Goal: Use online tool/utility

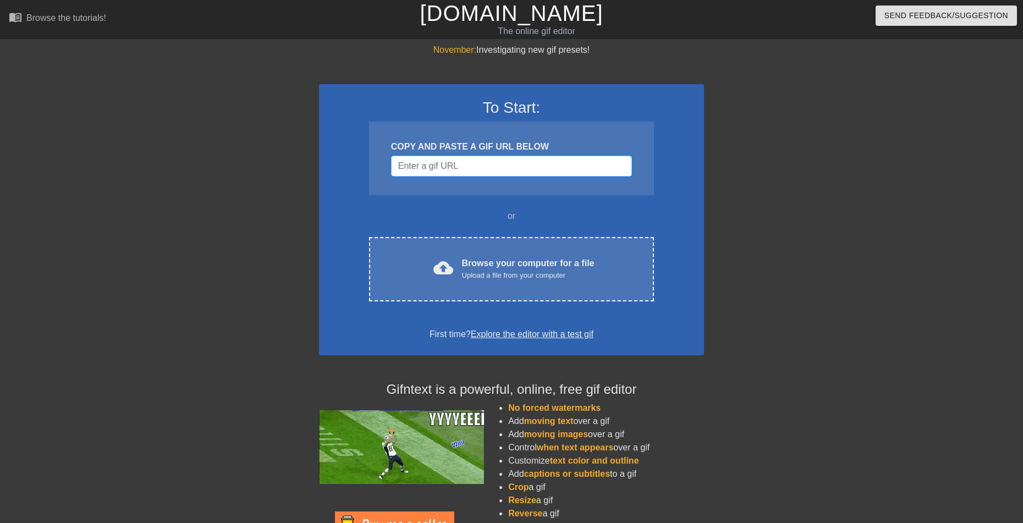
click at [430, 171] on input "Username" at bounding box center [511, 166] width 241 height 21
paste input "<div class="tenor-gif-embed" data-postid="22354569" data-share-method="host" da…"
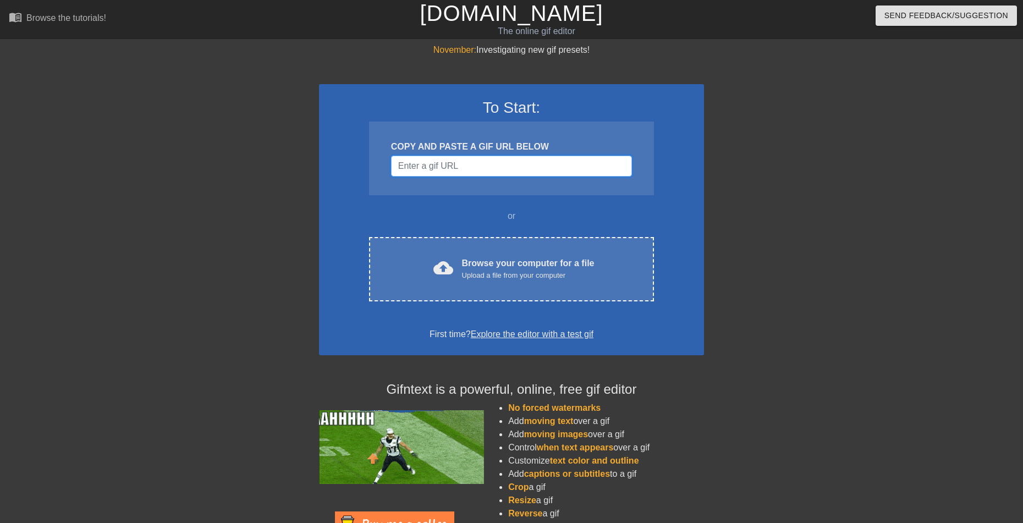
type input "<div class="tenor-gif-embed" data-postid="22354569" data-share-method="host" da…"
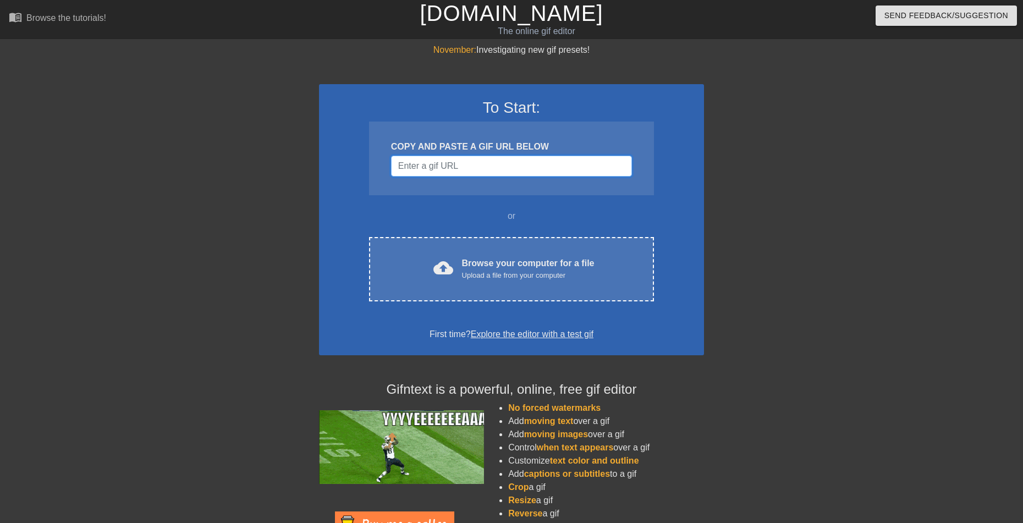
paste input "[URL][DOMAIN_NAME]"
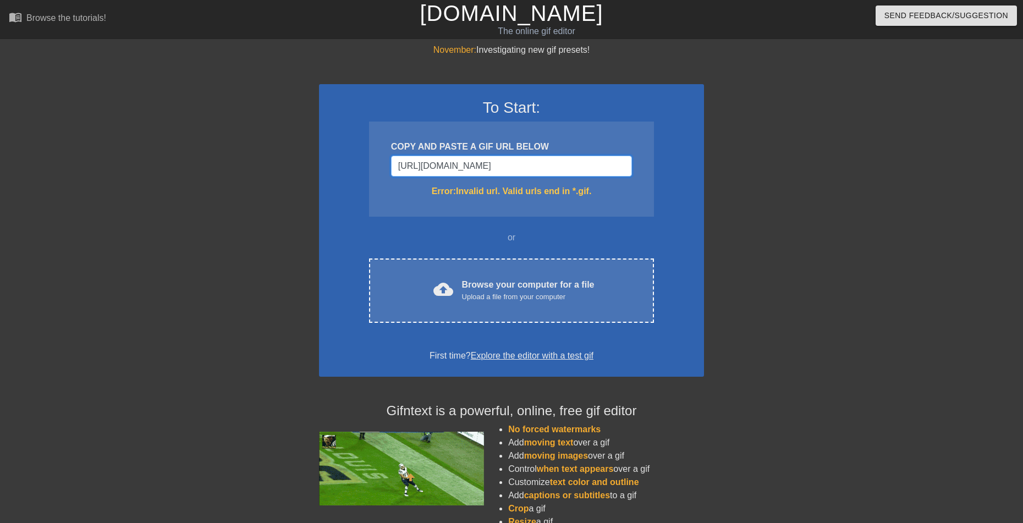
type input "https://tenor.com/view/this-is-my-kingdom-cum-cum-fridge-gif-22354569.gi"
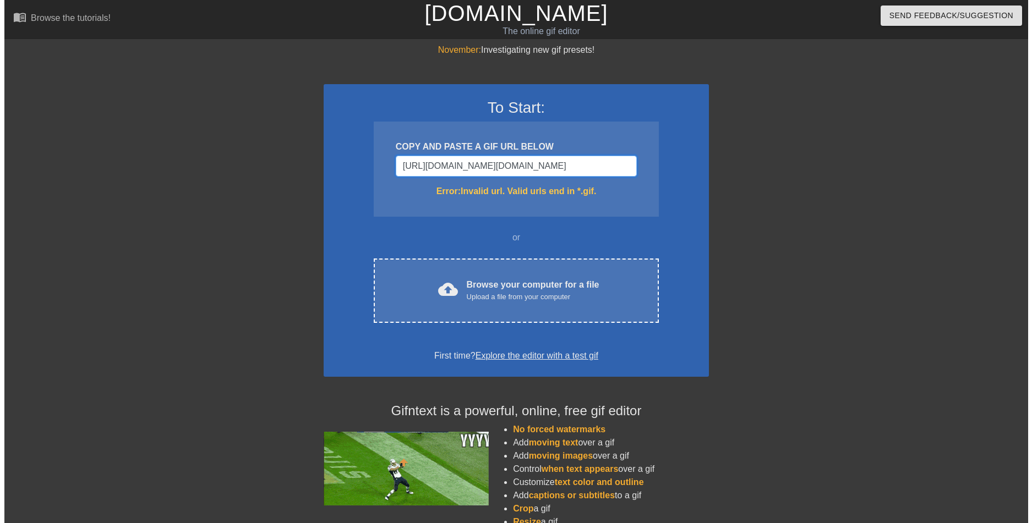
scroll to position [0, 73]
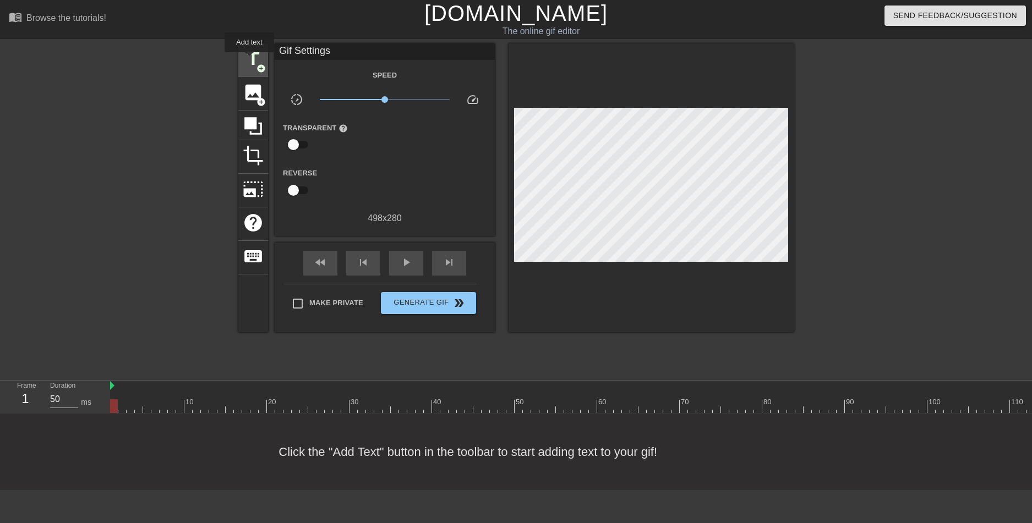
click at [250, 61] on span "title" at bounding box center [253, 58] width 21 height 21
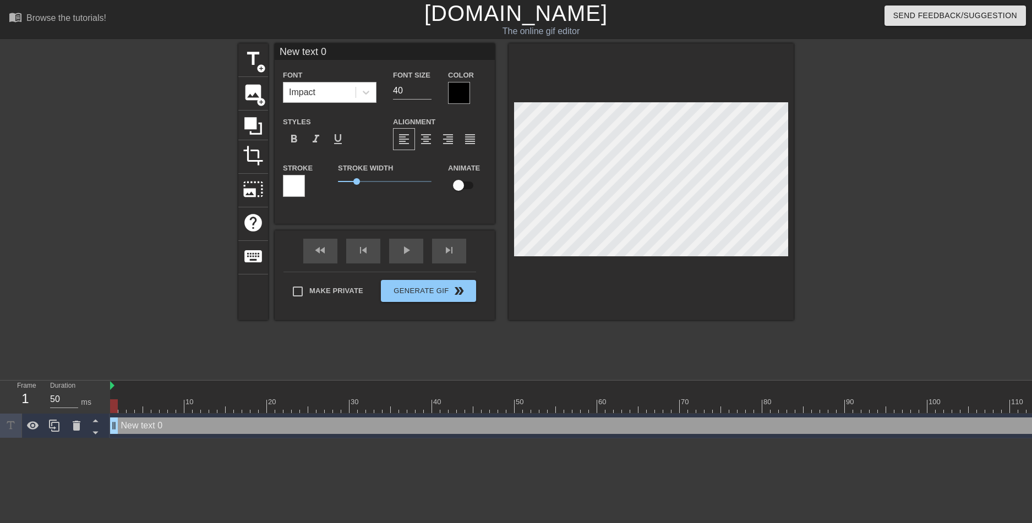
click at [322, 86] on div "Impact" at bounding box center [319, 93] width 72 height 20
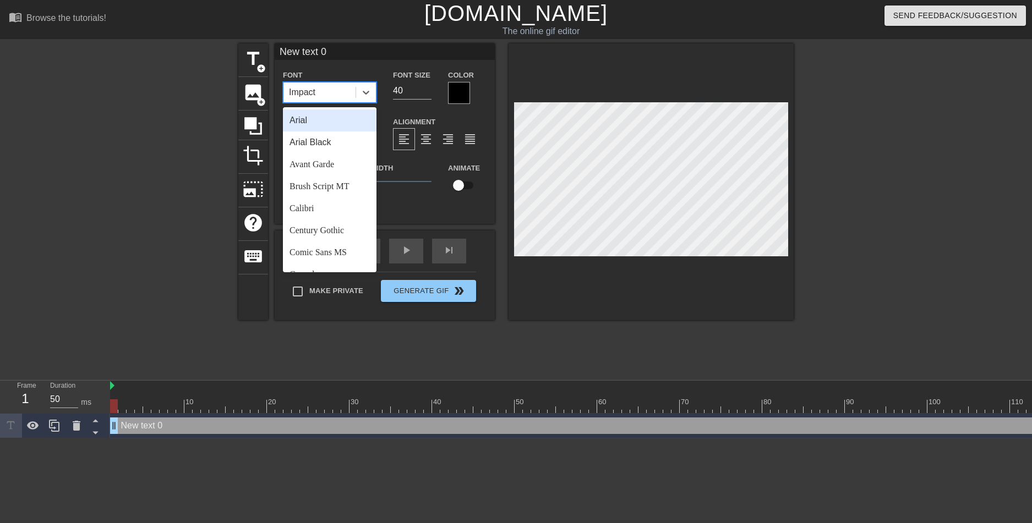
click at [429, 206] on div "Stroke Width 1" at bounding box center [385, 184] width 110 height 46
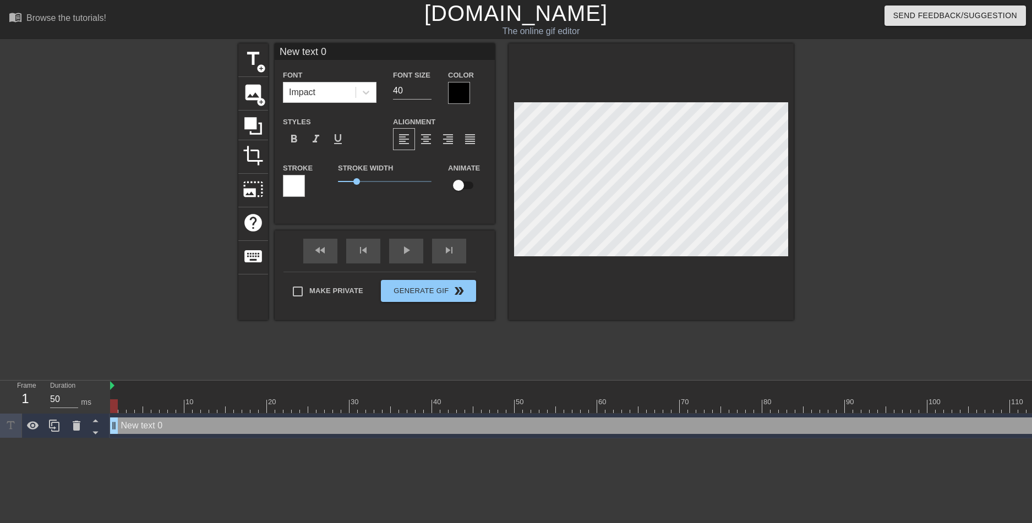
click at [318, 48] on input "New text 0" at bounding box center [385, 51] width 220 height 17
type input "me when i see [PERSON_NAME]"
click at [881, 226] on div at bounding box center [889, 208] width 165 height 330
click at [924, 198] on div at bounding box center [889, 208] width 165 height 330
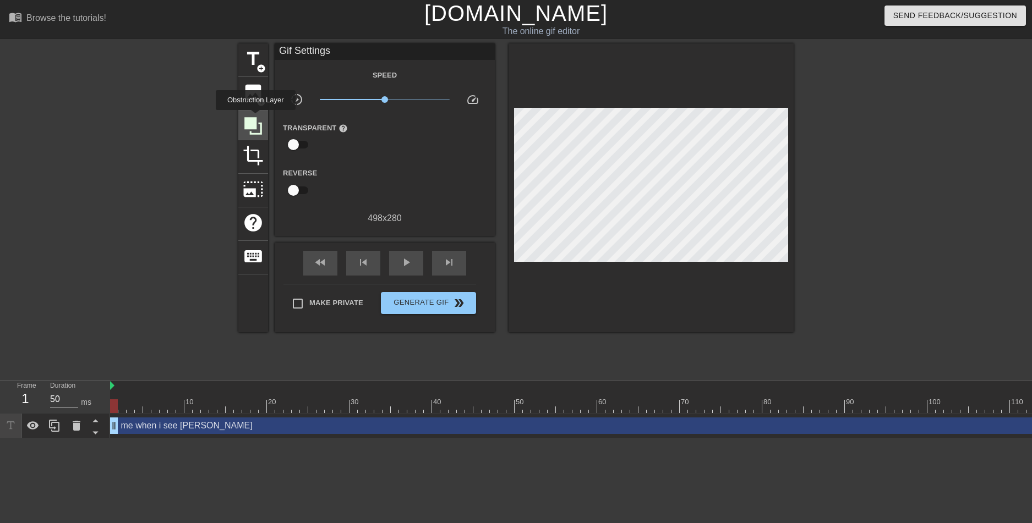
click at [255, 118] on icon at bounding box center [253, 126] width 18 height 18
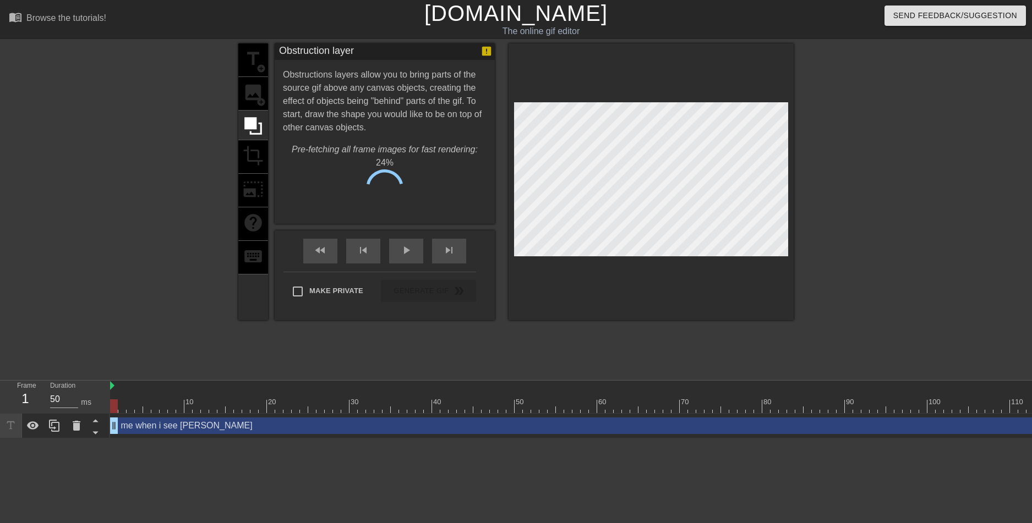
click at [250, 92] on div "title add_circle image add_circle crop photo_size_select_large help keyboard" at bounding box center [253, 181] width 30 height 277
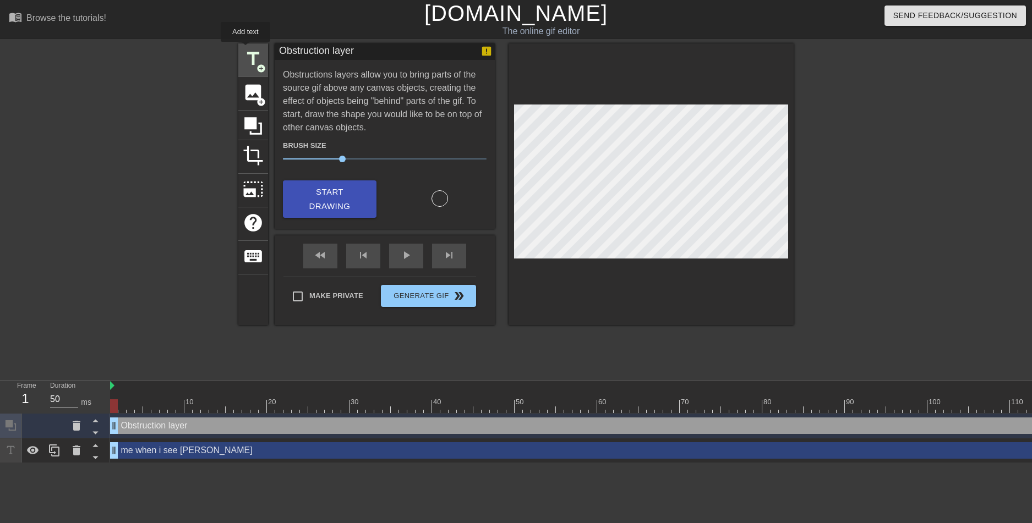
click at [245, 50] on span "title" at bounding box center [253, 58] width 21 height 21
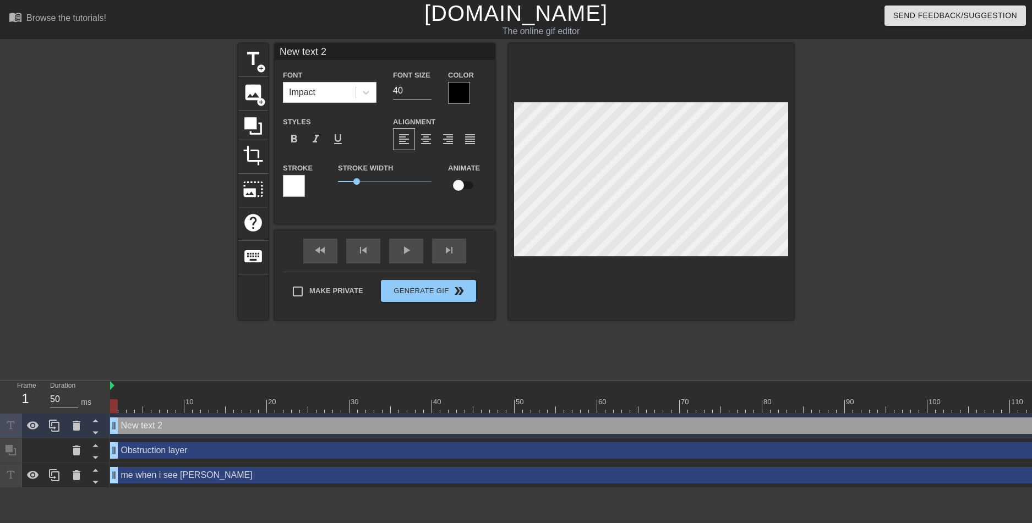
type input "me when i see [PERSON_NAME]"
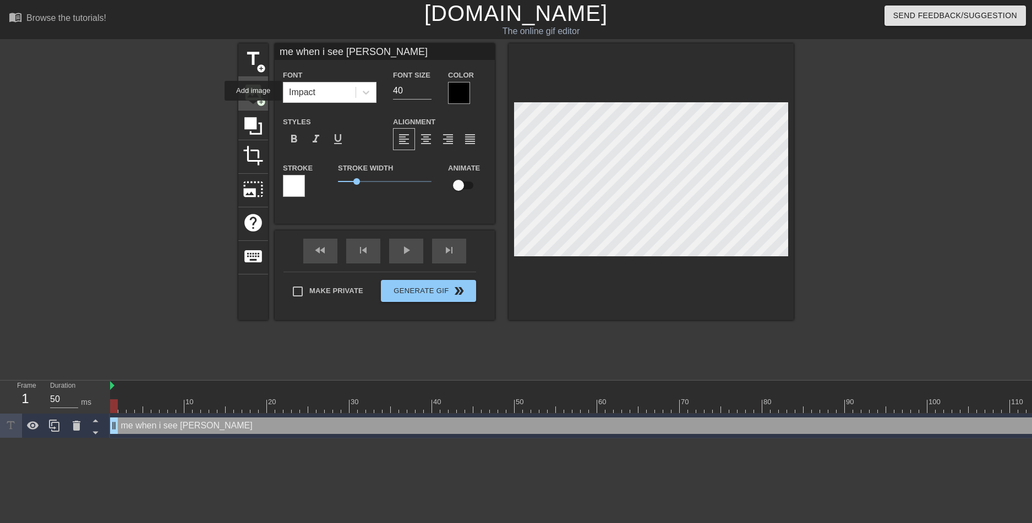
click at [247, 79] on div "image add_circle" at bounding box center [253, 94] width 30 height 34
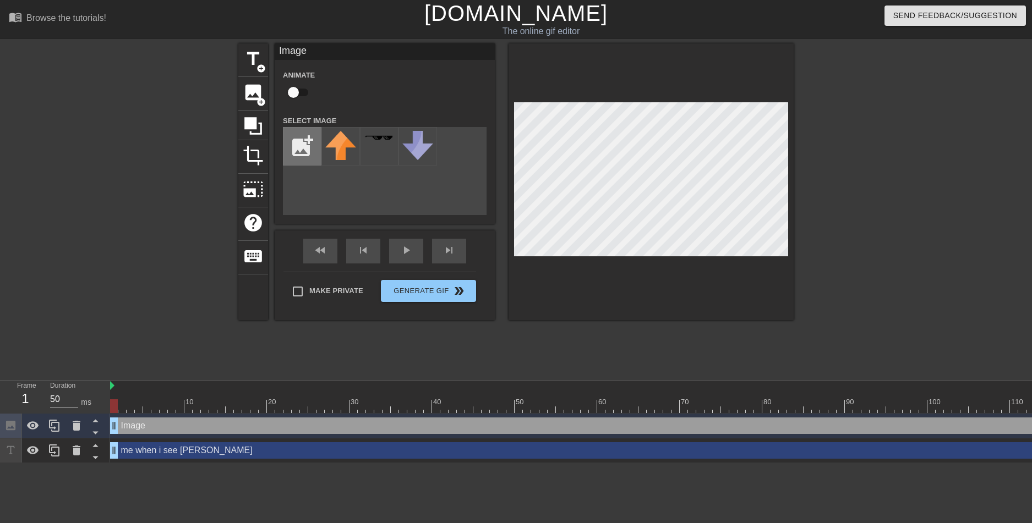
click at [309, 136] on input "file" at bounding box center [301, 146] width 37 height 37
click at [294, 140] on input "file" at bounding box center [301, 146] width 37 height 37
type input "C:\fakepath\download (6).jpg"
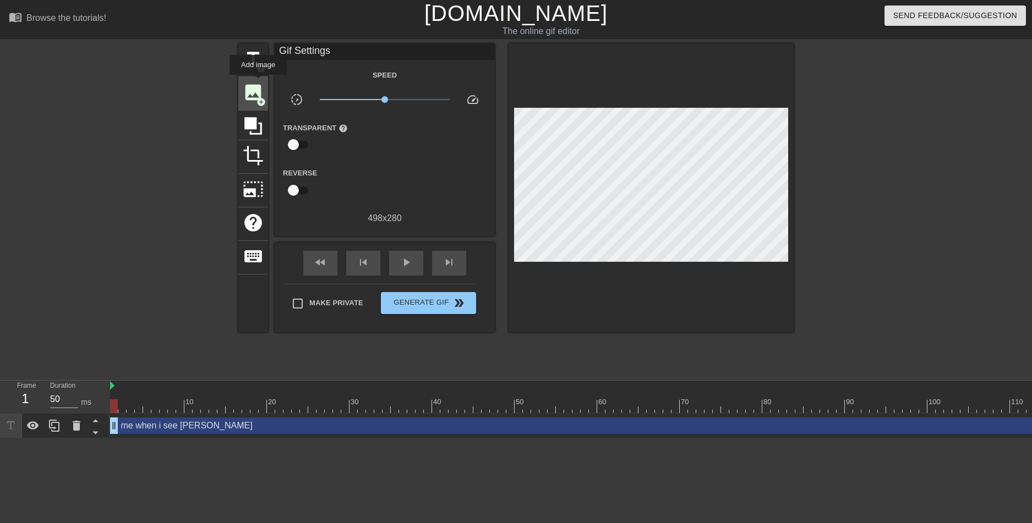
click at [258, 83] on span "image" at bounding box center [253, 92] width 21 height 21
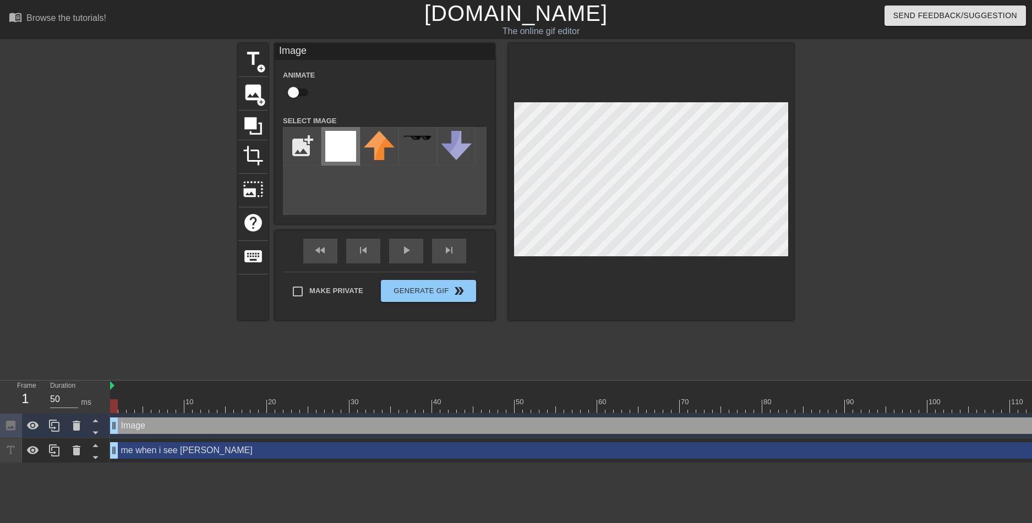
click at [346, 130] on div at bounding box center [340, 146] width 39 height 39
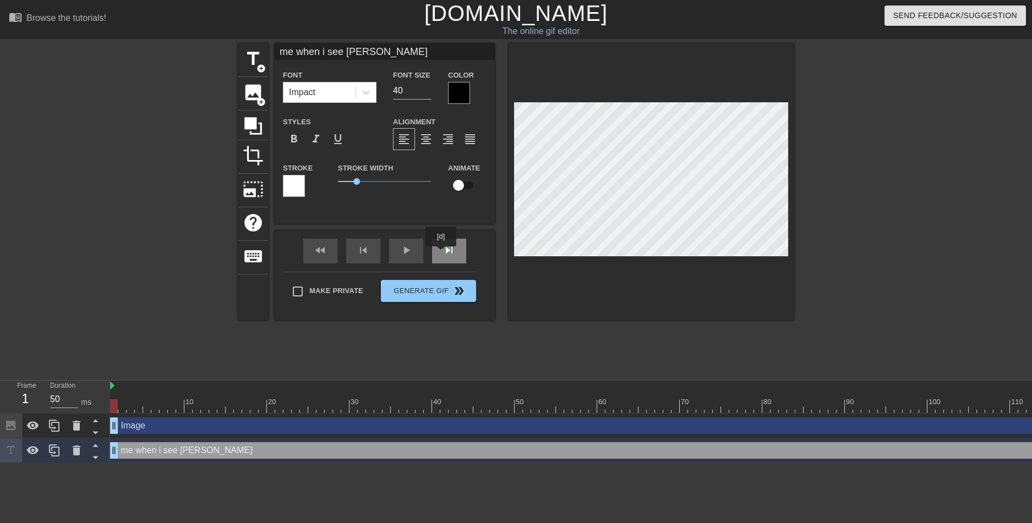
click at [444, 254] on div "skip_next" at bounding box center [449, 251] width 34 height 25
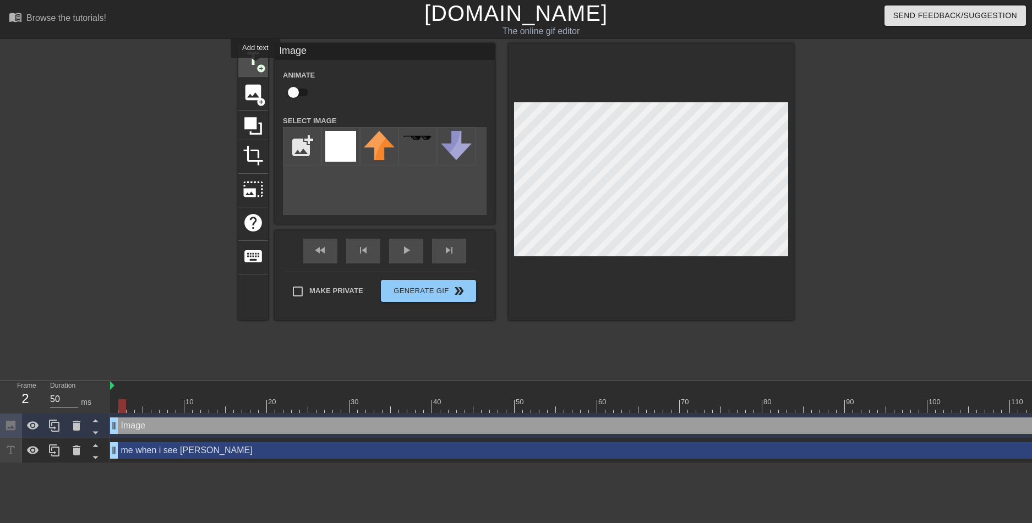
click at [255, 65] on span "title" at bounding box center [253, 58] width 21 height 21
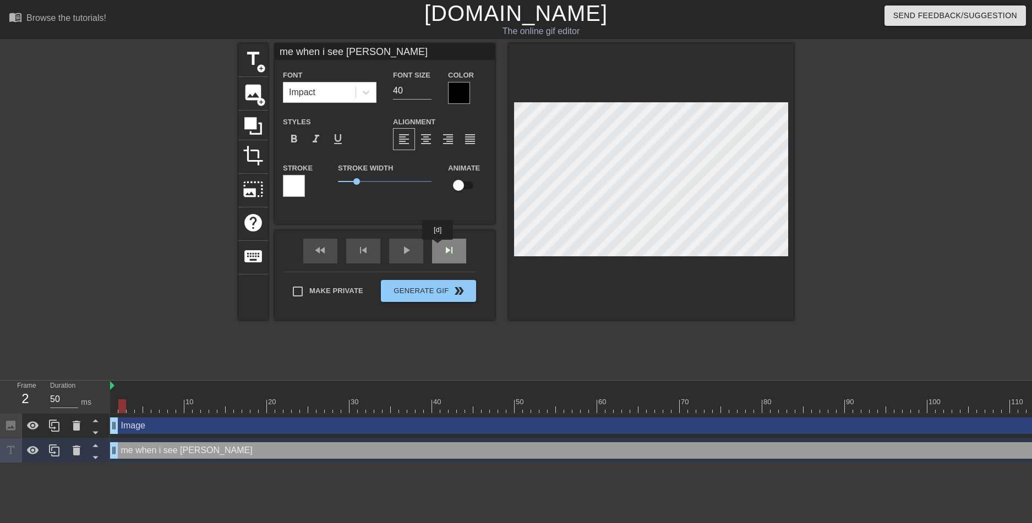
click at [438, 248] on div "fast_rewind skip_previous play_arrow skip_next" at bounding box center [384, 251] width 179 height 41
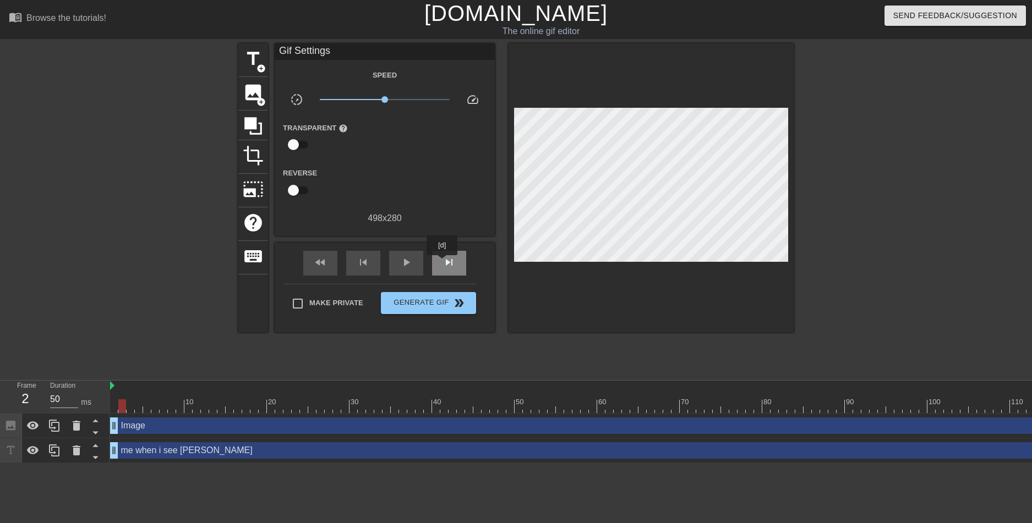
click at [442, 263] on span "skip_next" at bounding box center [448, 262] width 13 height 13
drag, startPoint x: 158, startPoint y: 408, endPoint x: -25, endPoint y: 423, distance: 183.3
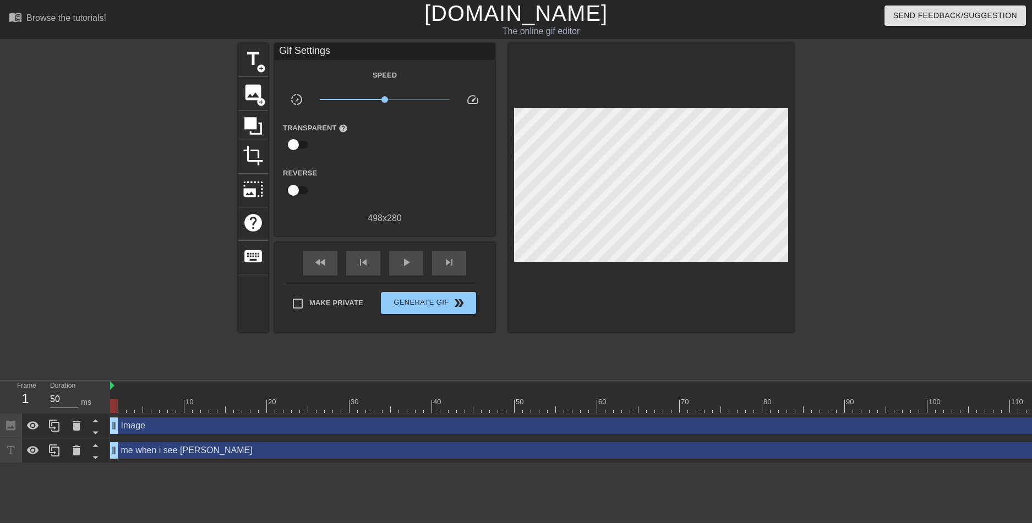
click at [0, 423] on html "menu_book Browse the tutorials! Gifntext.com The online gif editor Send Feedbac…" at bounding box center [516, 231] width 1032 height 463
drag, startPoint x: 61, startPoint y: 403, endPoint x: 136, endPoint y: 454, distance: 91.9
click at [61, 402] on input "50" at bounding box center [64, 400] width 28 height 18
click at [98, 310] on div at bounding box center [142, 208] width 165 height 330
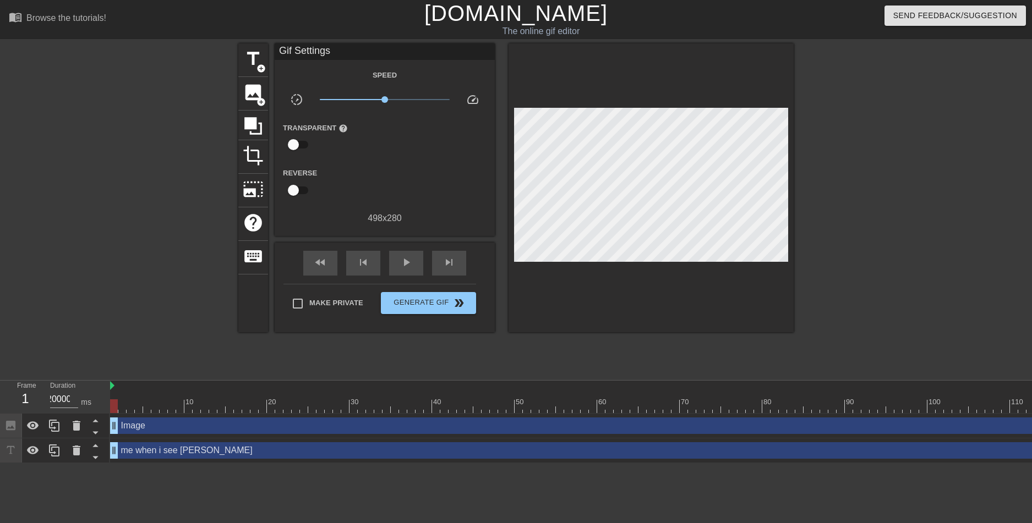
scroll to position [0, 0]
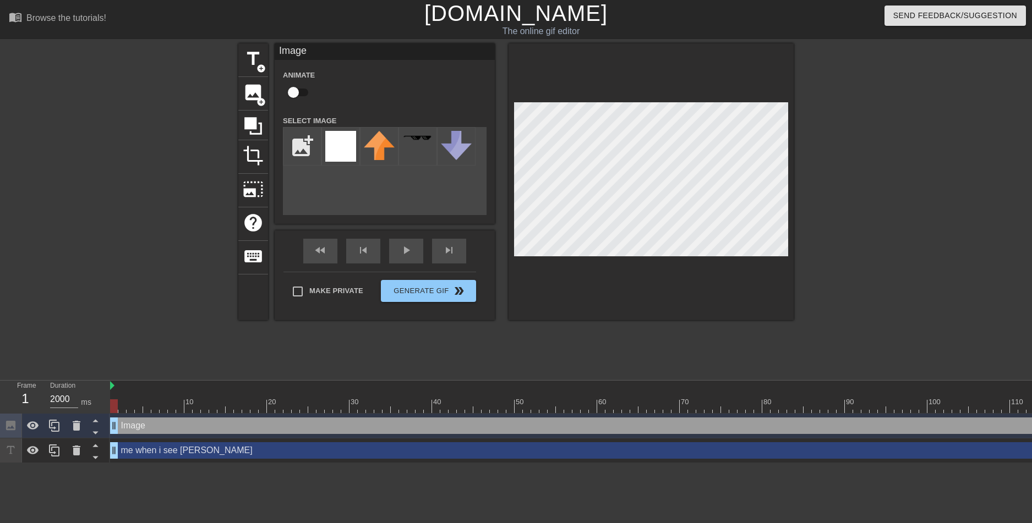
drag, startPoint x: 140, startPoint y: 428, endPoint x: 140, endPoint y: 456, distance: 27.5
click at [140, 456] on div "Image drag_handle drag_handle me when i see leo drag_handle drag_handle" at bounding box center [571, 439] width 922 height 50
drag, startPoint x: 141, startPoint y: 452, endPoint x: 144, endPoint y: 427, distance: 24.3
click at [144, 427] on div "Image drag_handle drag_handle me when i see leo drag_handle drag_handle" at bounding box center [571, 439] width 922 height 50
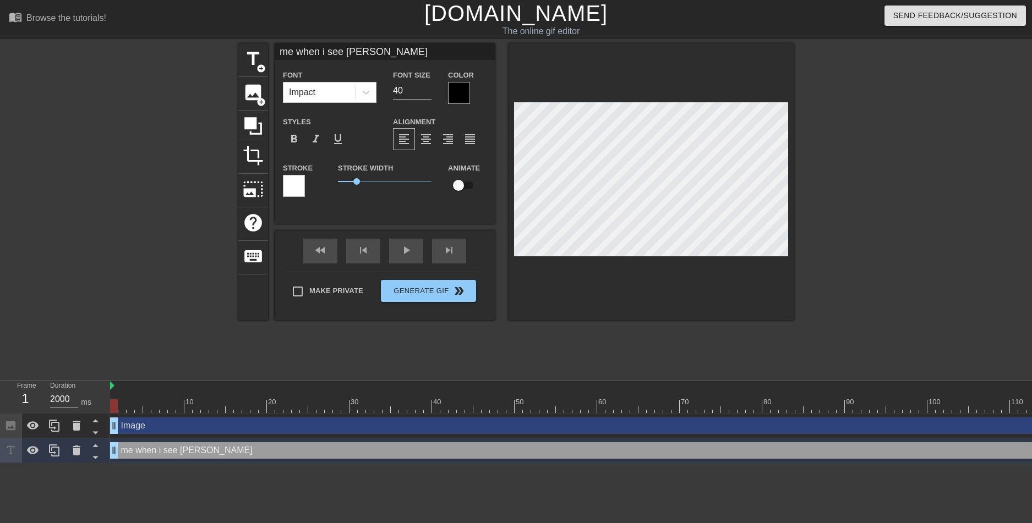
drag, startPoint x: 339, startPoint y: 452, endPoint x: 208, endPoint y: 425, distance: 134.2
click at [226, 429] on div "Image drag_handle drag_handle me when i see leo drag_handle drag_handle" at bounding box center [571, 439] width 922 height 50
drag, startPoint x: 112, startPoint y: 451, endPoint x: 117, endPoint y: 419, distance: 32.4
click at [117, 419] on div "Image drag_handle drag_handle me when i see leo drag_handle drag_handle" at bounding box center [571, 439] width 922 height 50
drag, startPoint x: 120, startPoint y: 456, endPoint x: 77, endPoint y: 464, distance: 44.2
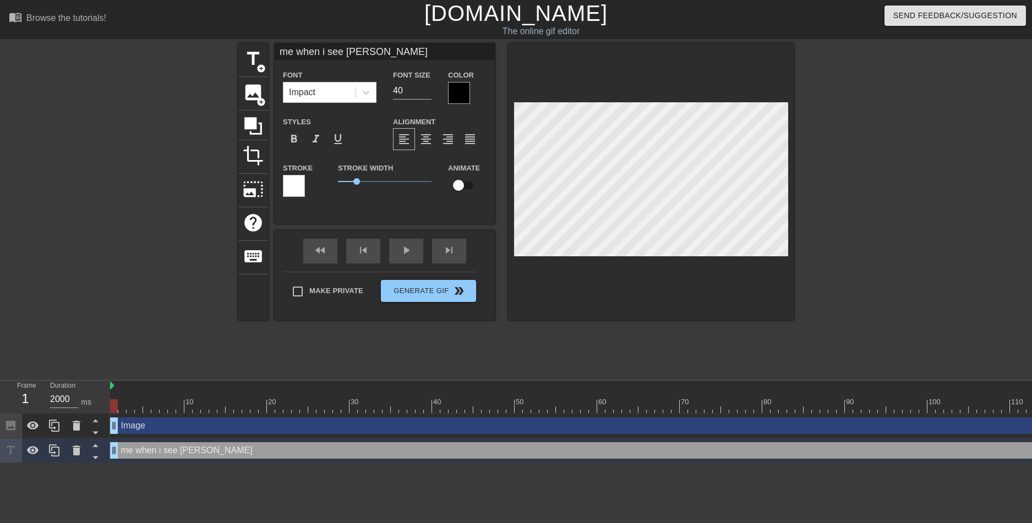
click at [74, 463] on div "Frame 1 Duration 20000 ms 10 20 30 40 50 60 70 80 90 100 110 120 130 140 150" at bounding box center [516, 422] width 1032 height 83
drag, startPoint x: 113, startPoint y: 429, endPoint x: -15, endPoint y: 399, distance: 132.0
click at [0, 399] on html "menu_book Browse the tutorials! Gifntext.com The online gif editor Send Feedbac…" at bounding box center [516, 231] width 1032 height 463
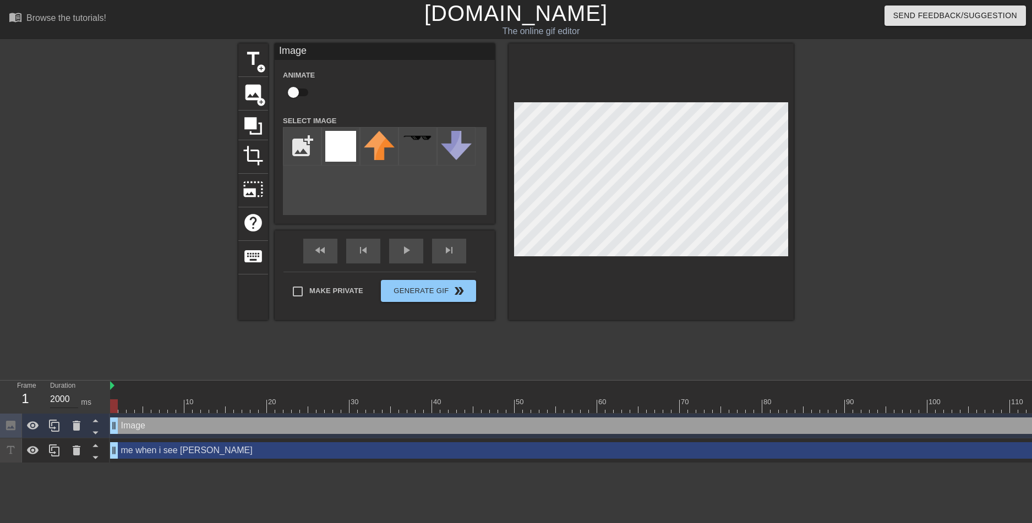
click at [65, 391] on input "20000" at bounding box center [64, 400] width 28 height 18
type input "20000"
click at [93, 449] on icon at bounding box center [96, 445] width 14 height 14
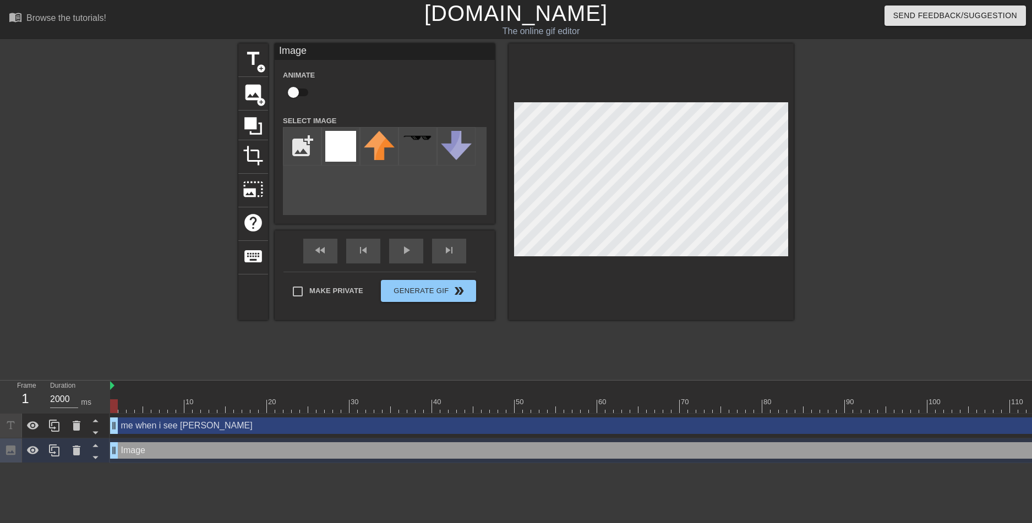
click at [792, 120] on div at bounding box center [650, 181] width 285 height 277
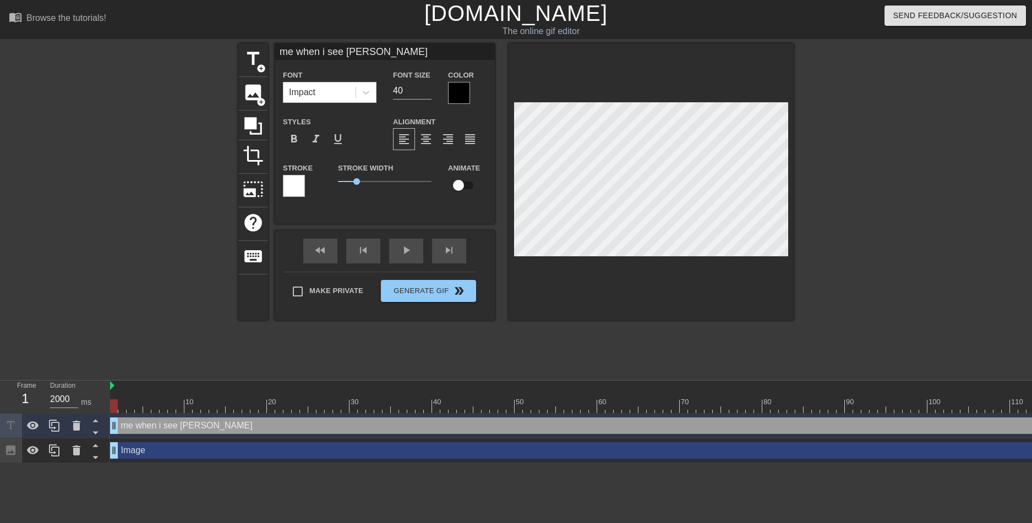
click at [368, 39] on div "menu_book Browse the tutorials! Gifntext.com The online gif editor Send Feedbac…" at bounding box center [516, 19] width 1032 height 39
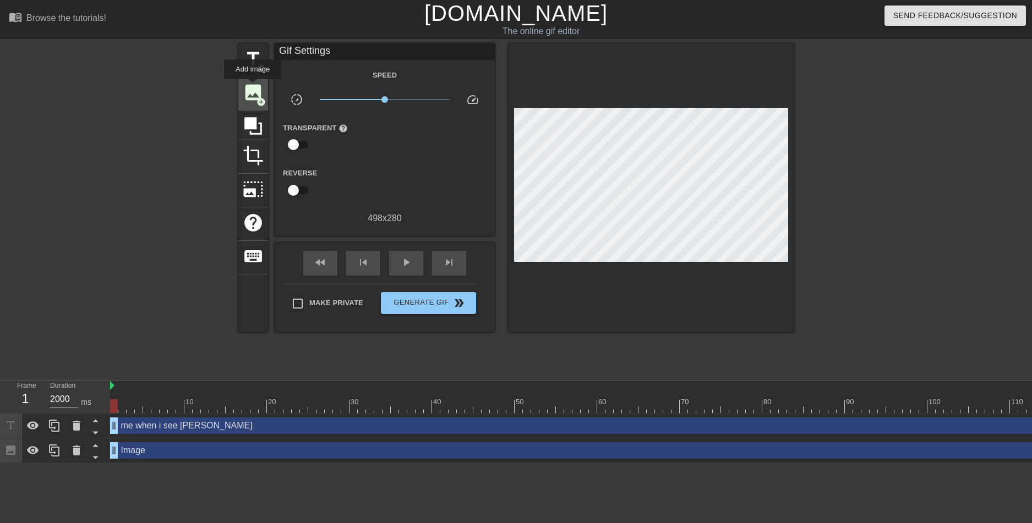
click at [253, 87] on span "image" at bounding box center [253, 92] width 21 height 21
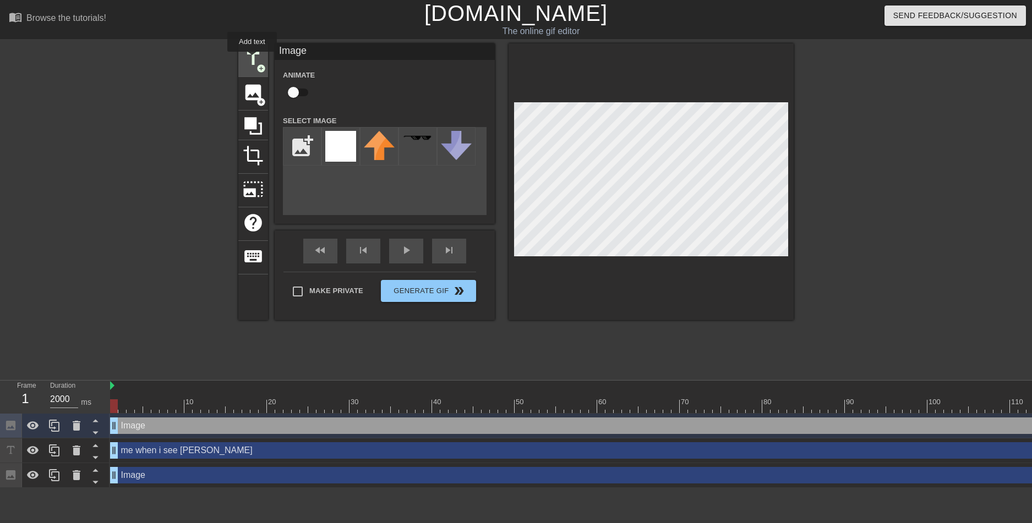
click at [252, 59] on span "title" at bounding box center [253, 58] width 21 height 21
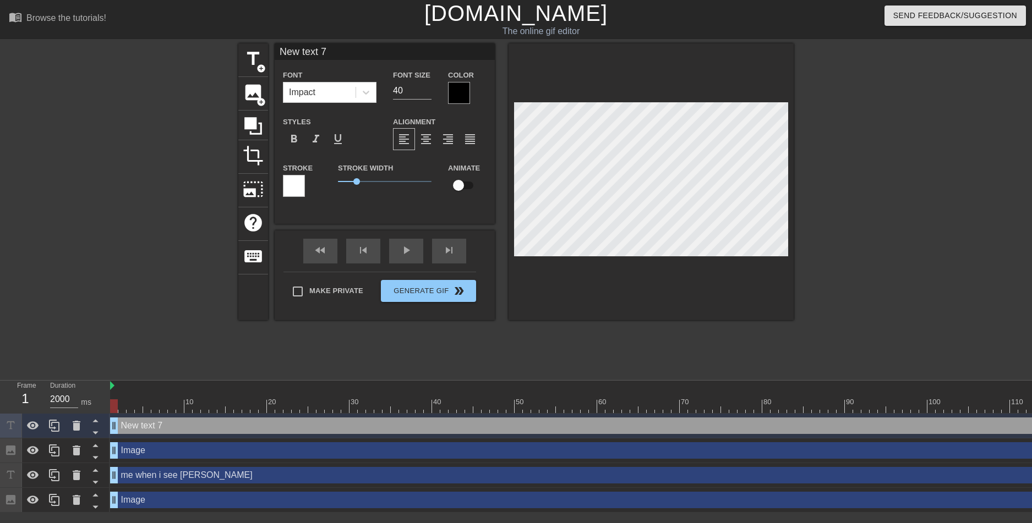
click at [336, 58] on input "New text 7" at bounding box center [385, 51] width 220 height 17
type input "New text"
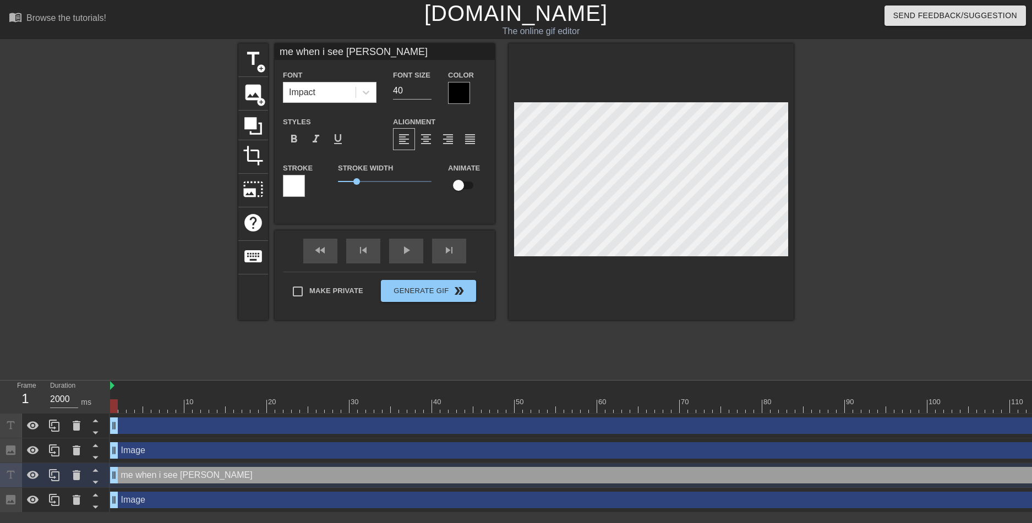
scroll to position [2, 4]
type input "me when i see [PERSON_NAME]:"
type textarea "me when i see [PERSON_NAME]:"
click at [545, 68] on div at bounding box center [650, 181] width 285 height 277
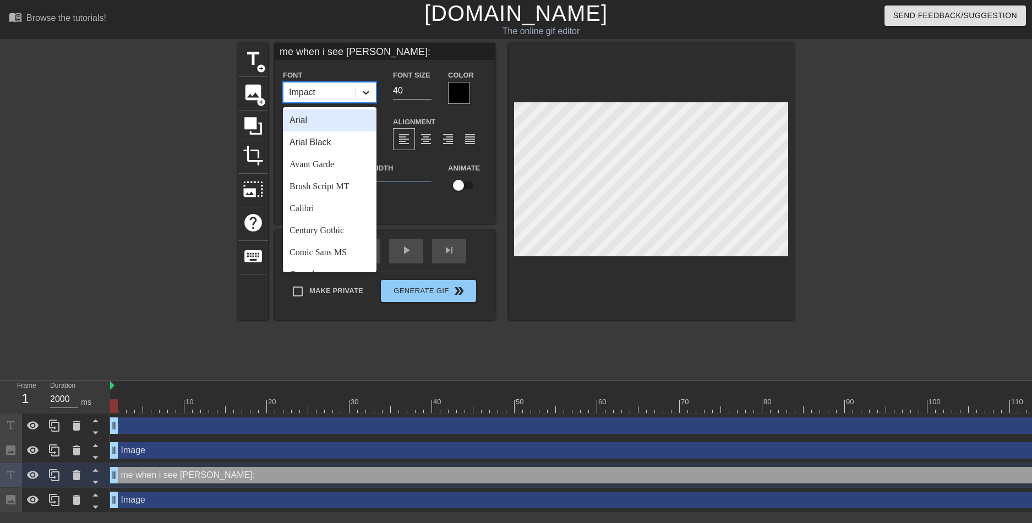
click at [371, 94] on icon at bounding box center [365, 92] width 11 height 11
click at [322, 144] on div "Comic Sans MS" at bounding box center [330, 142] width 94 height 22
click at [335, 94] on div "Comic Sans MS" at bounding box center [317, 92] width 57 height 13
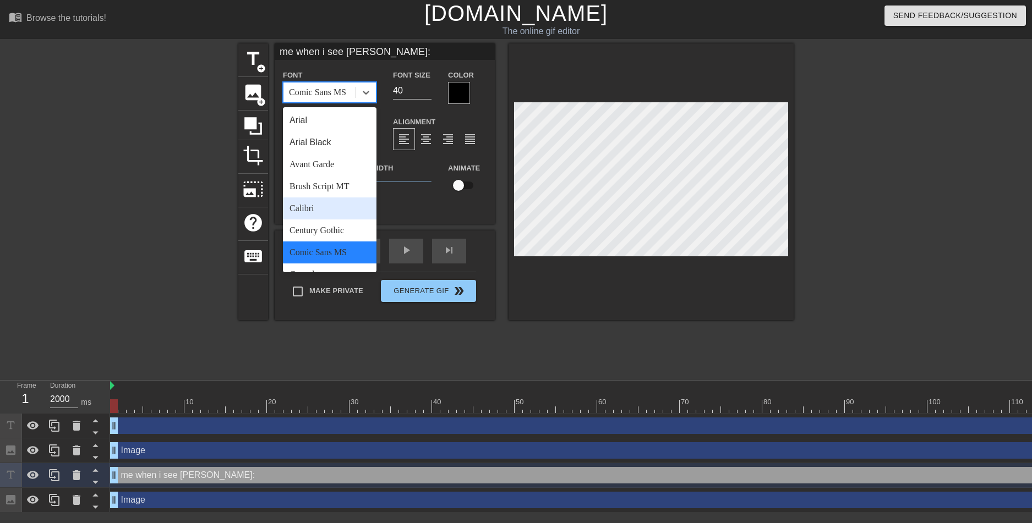
click at [326, 209] on div "Calibri" at bounding box center [330, 209] width 94 height 22
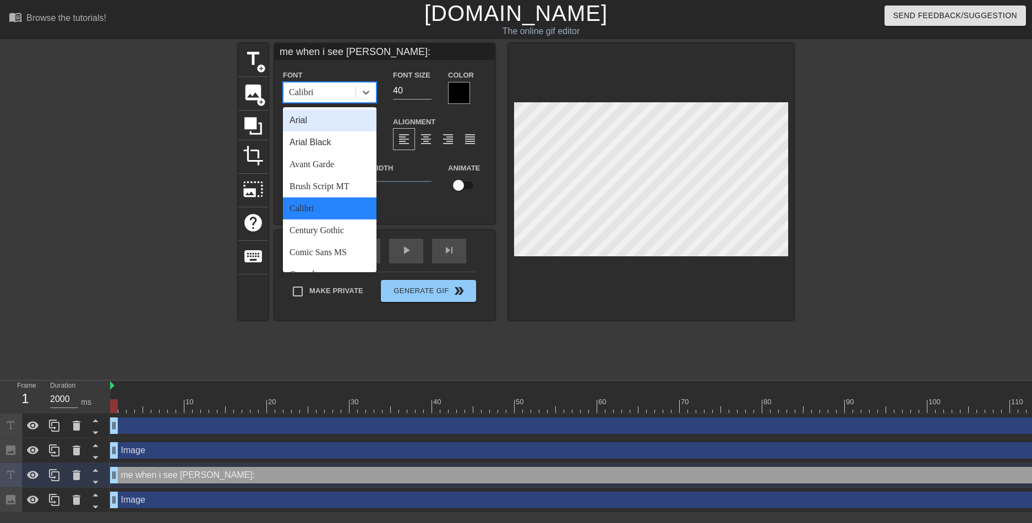
click at [341, 87] on div "Calibri" at bounding box center [319, 93] width 72 height 20
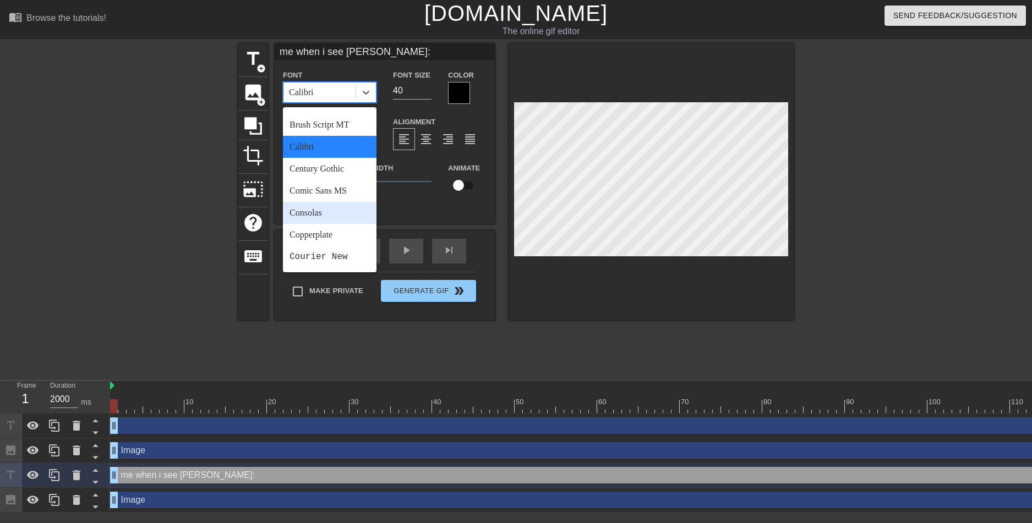
scroll to position [165, 0]
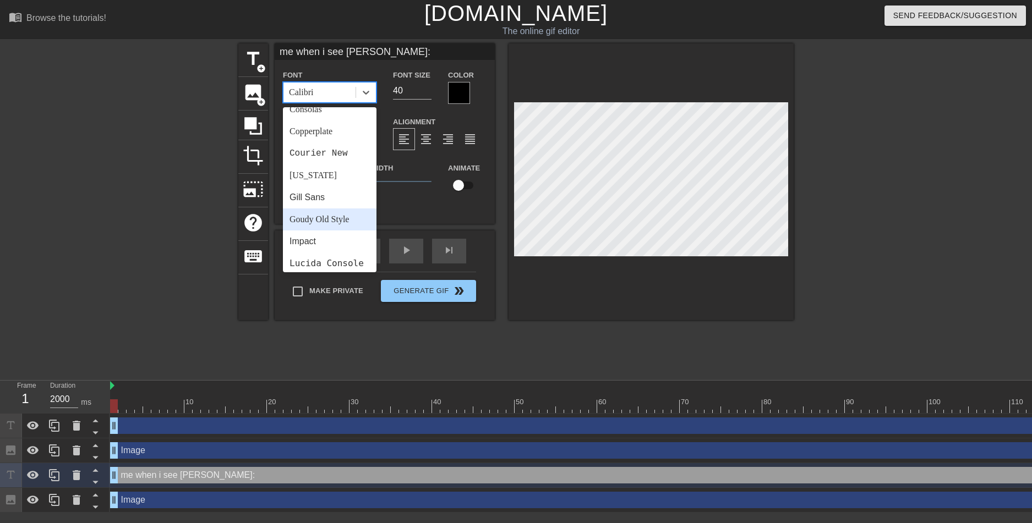
click at [331, 218] on div "Goudy Old Style" at bounding box center [330, 220] width 94 height 22
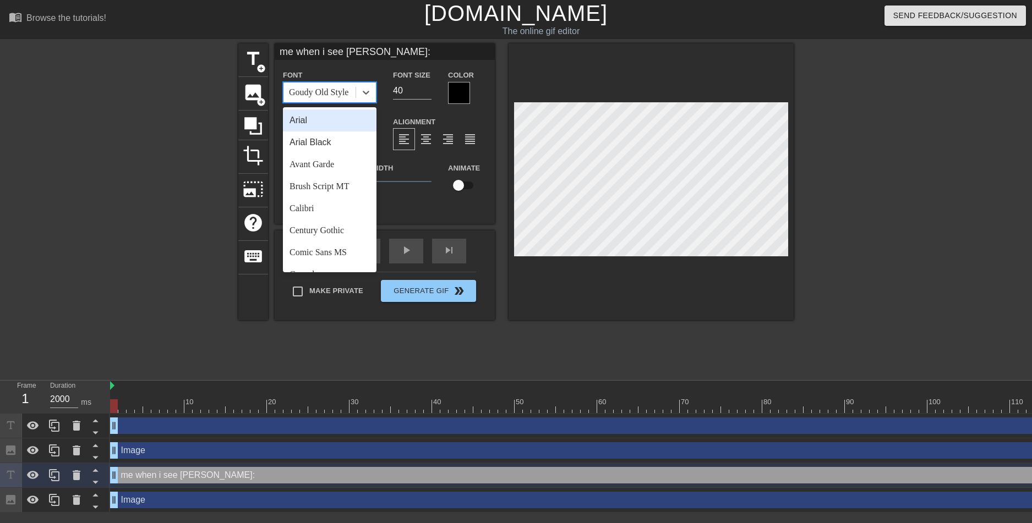
click at [342, 89] on div "Goudy Old Style" at bounding box center [318, 92] width 59 height 13
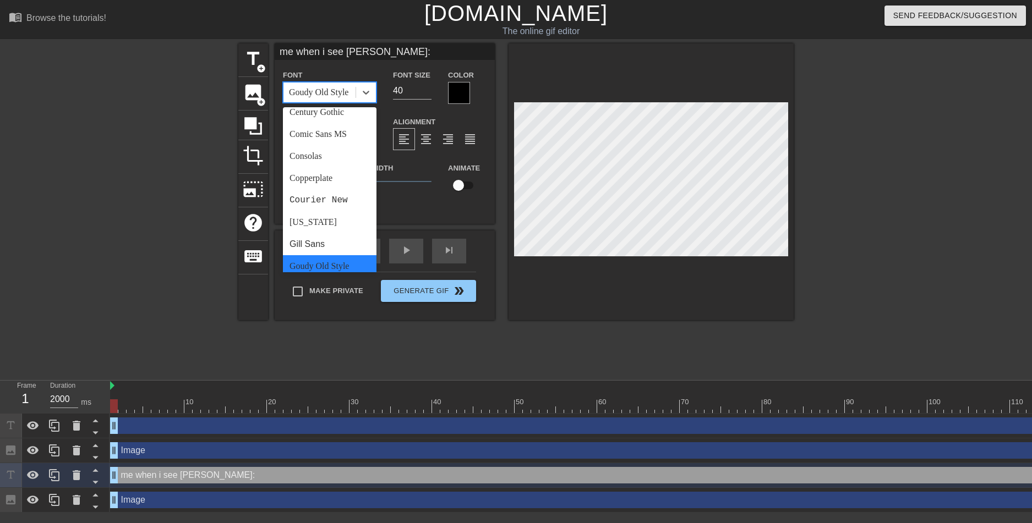
scroll to position [220, 0]
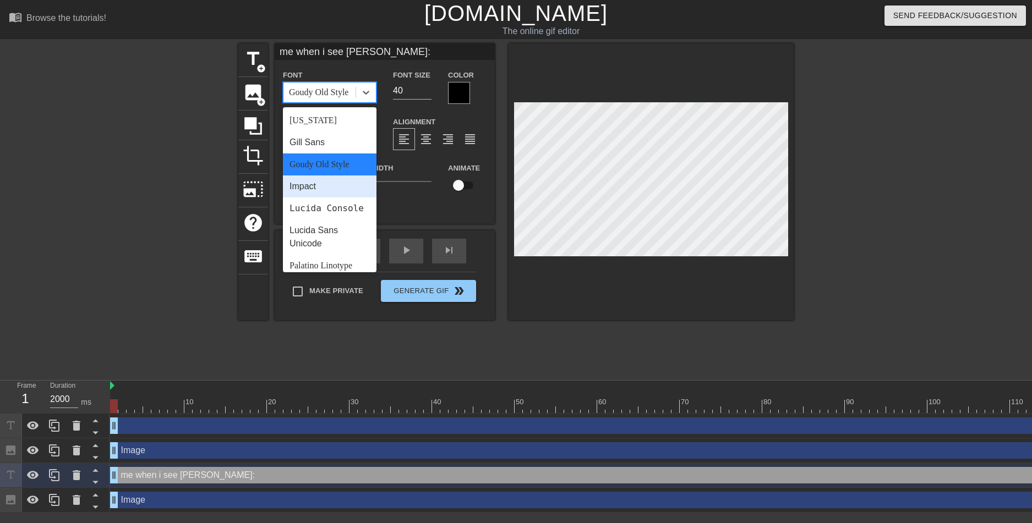
click at [311, 188] on div "Impact" at bounding box center [330, 187] width 94 height 22
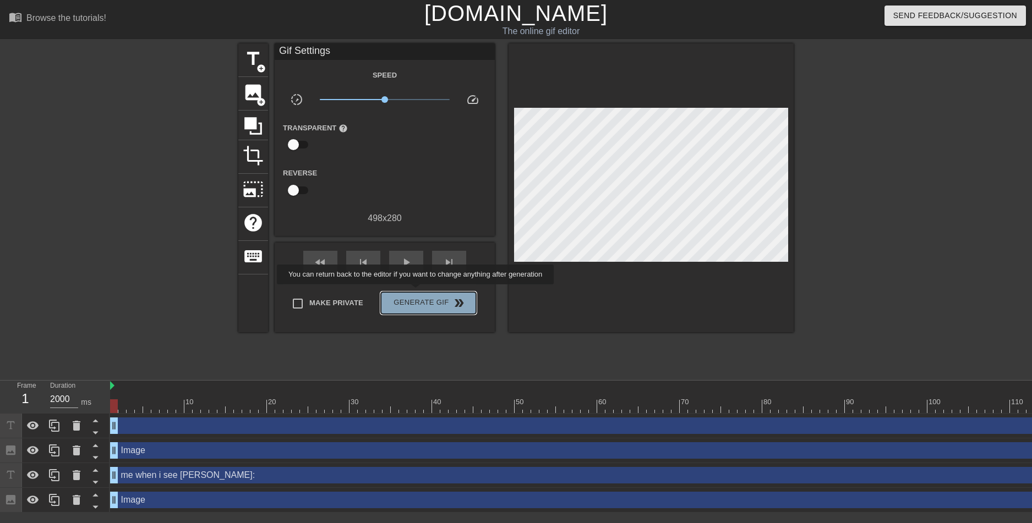
click at [416, 292] on button "Generate Gif double_arrow" at bounding box center [428, 303] width 95 height 22
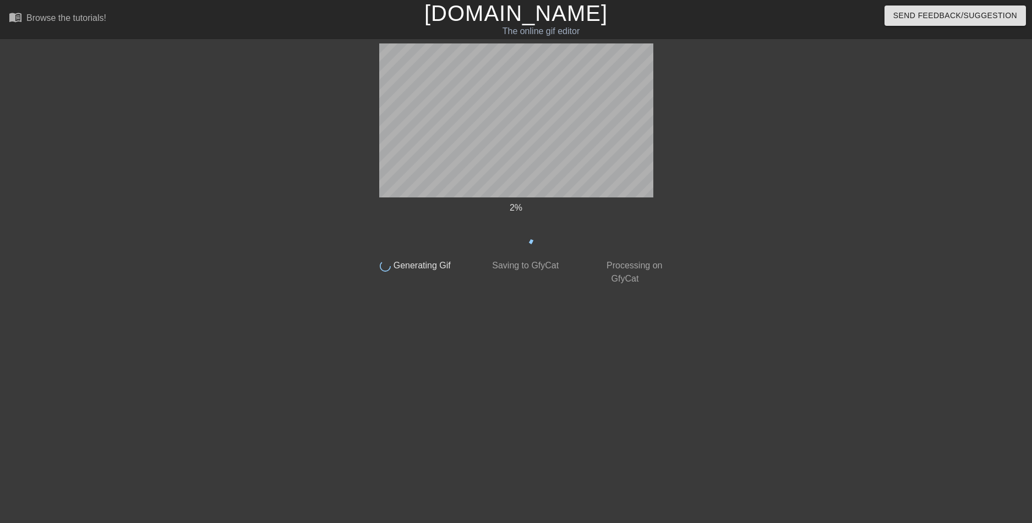
click at [749, 110] on div at bounding box center [766, 208] width 165 height 330
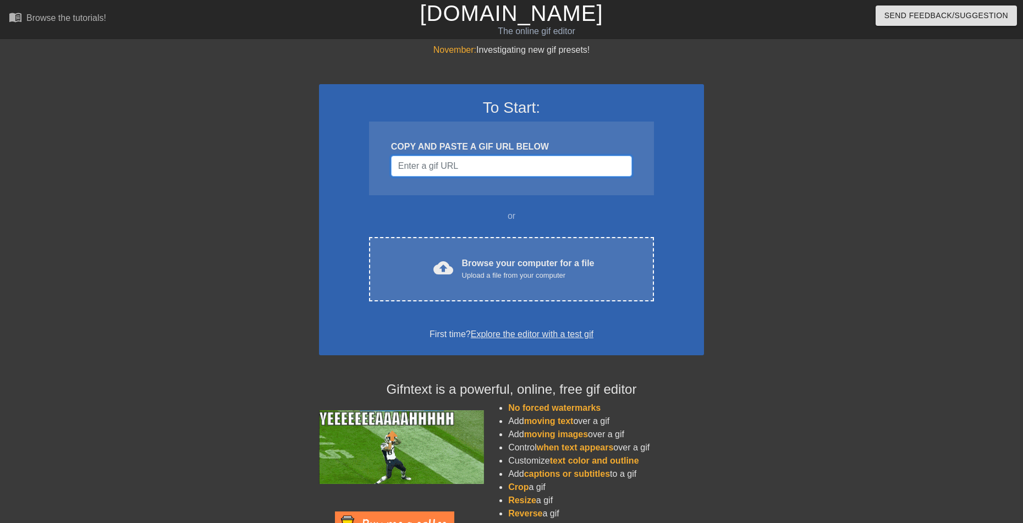
click at [524, 163] on input "Username" at bounding box center [511, 166] width 241 height 21
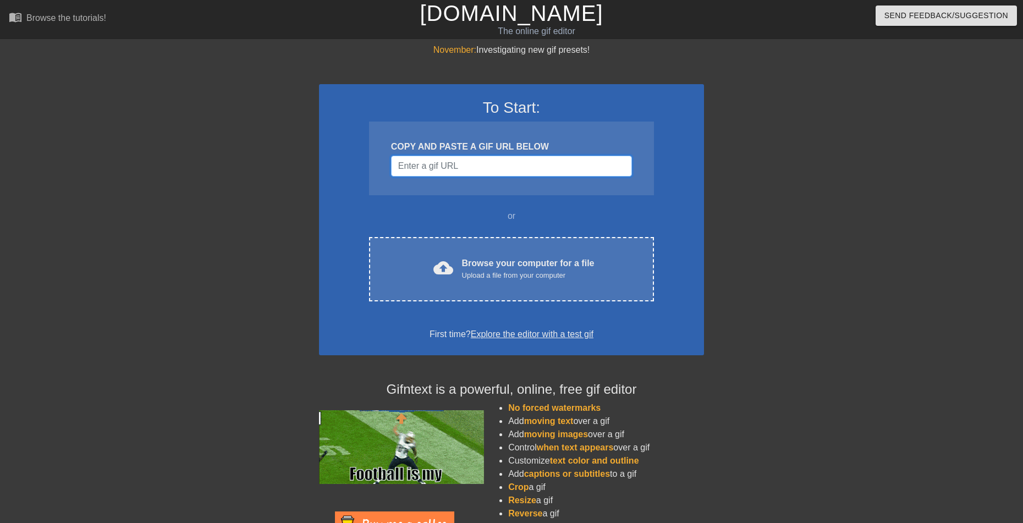
paste input "[URL][DOMAIN_NAME]"
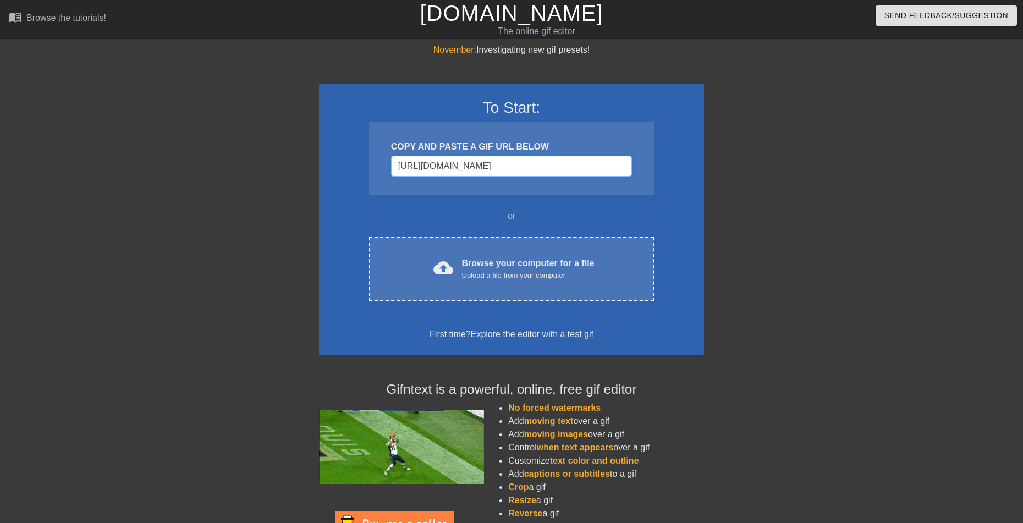
scroll to position [0, 64]
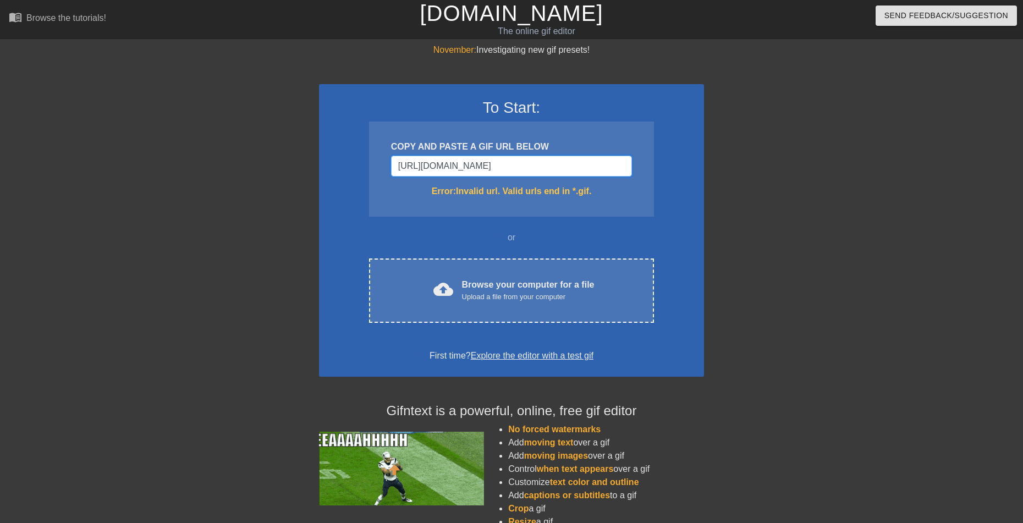
type input "[URL][DOMAIN_NAME][DOMAIN_NAME]"
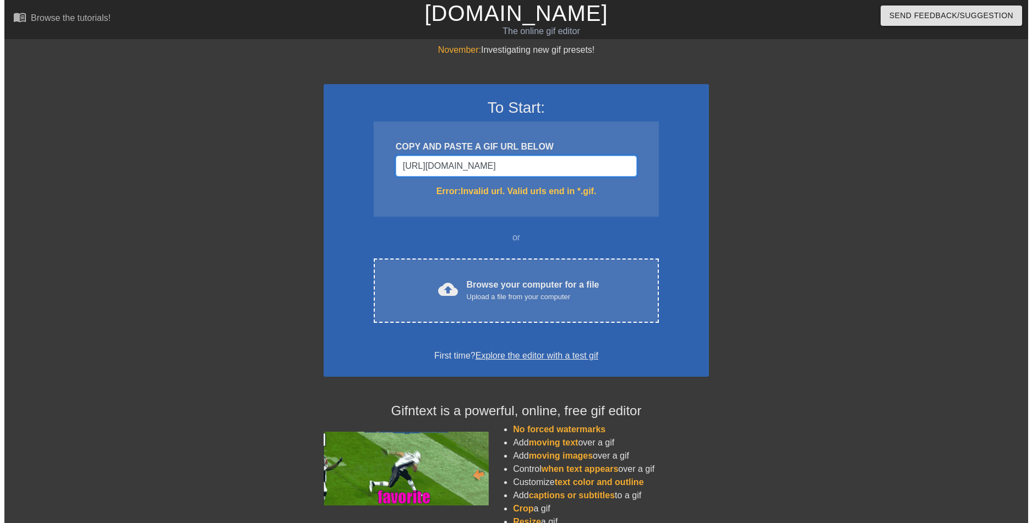
scroll to position [0, 74]
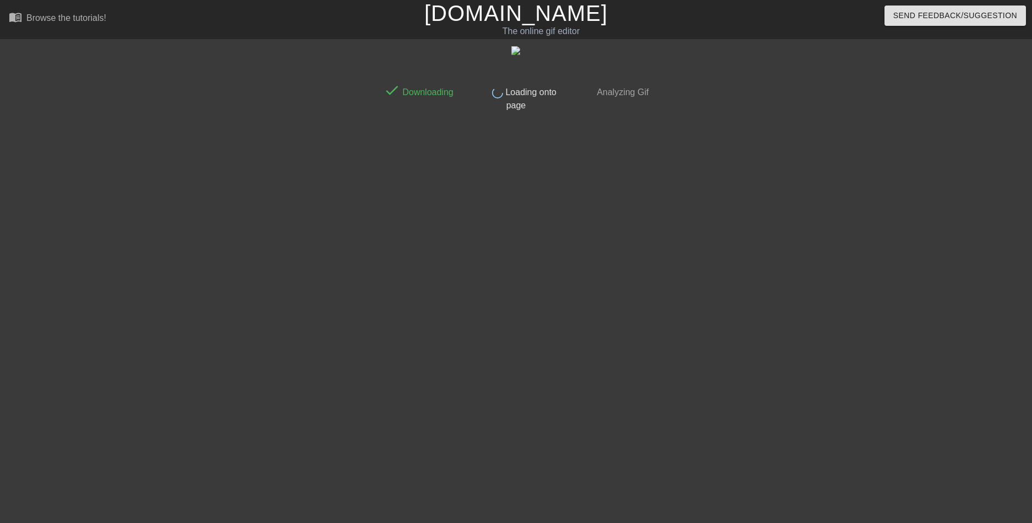
drag, startPoint x: 976, startPoint y: 361, endPoint x: 968, endPoint y: 364, distance: 8.4
click at [975, 361] on div "done Downloading done Loading onto page done Analyzing Gif" at bounding box center [516, 208] width 1032 height 330
click at [538, 85] on div "done Loading onto page" at bounding box center [515, 96] width 97 height 34
click at [514, 96] on span "Loading onto page" at bounding box center [529, 98] width 53 height 23
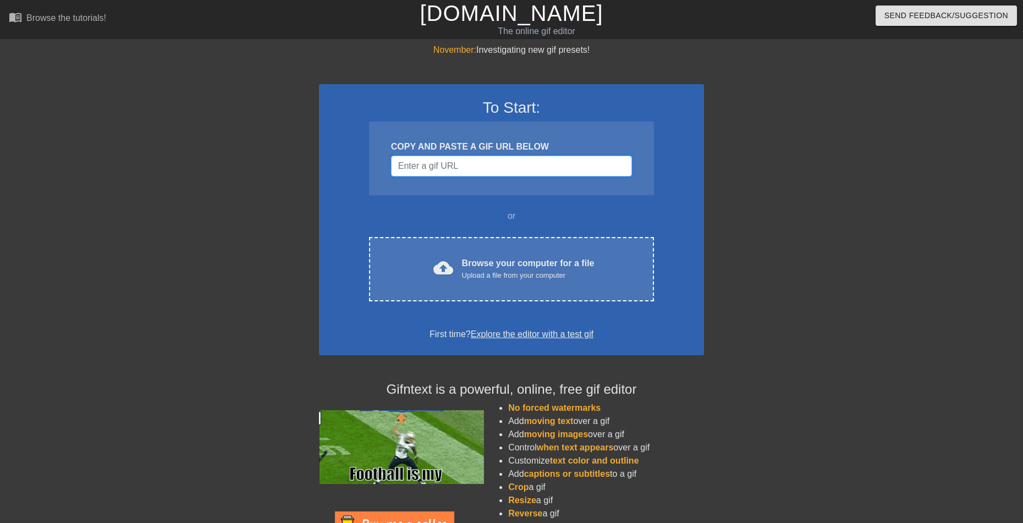
click at [494, 165] on input "Username" at bounding box center [511, 166] width 241 height 21
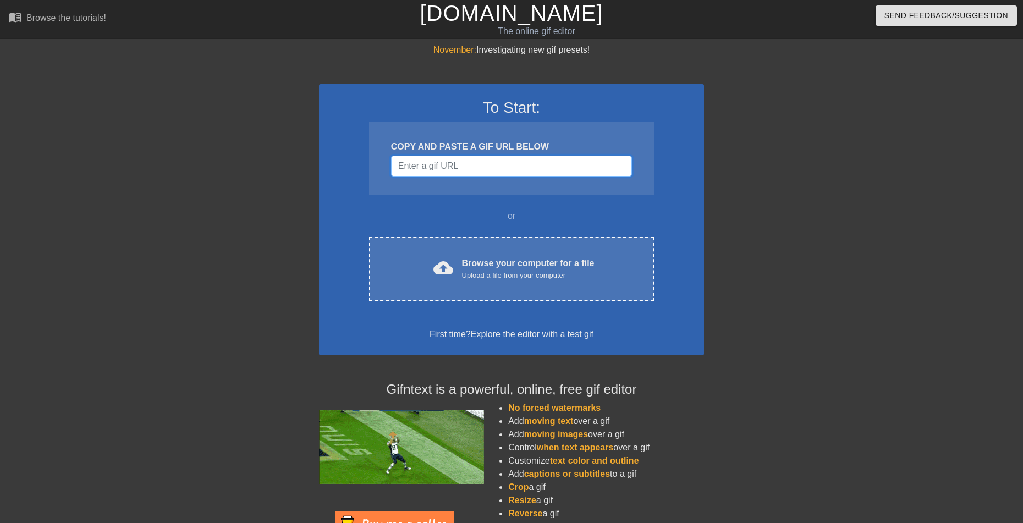
paste input "Username"
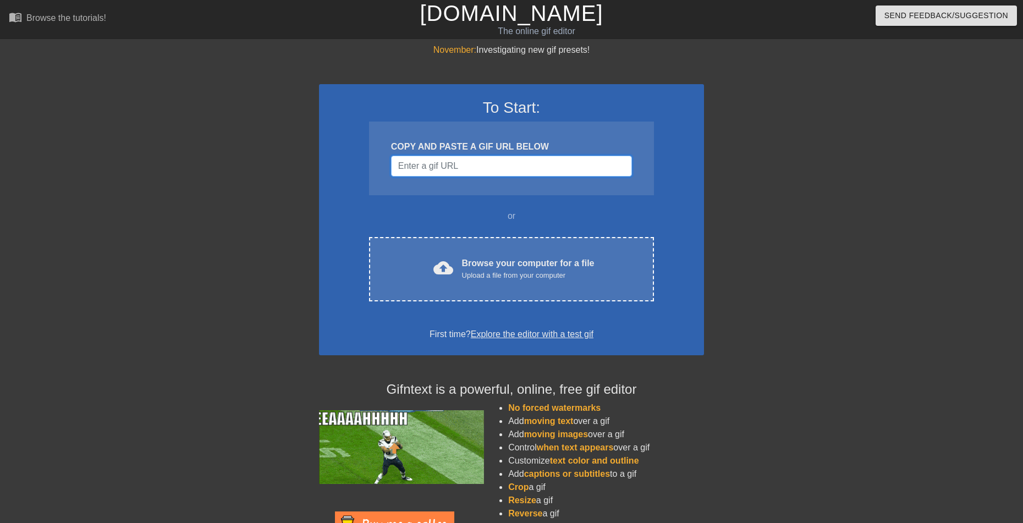
paste input "[URL][DOMAIN_NAME]"
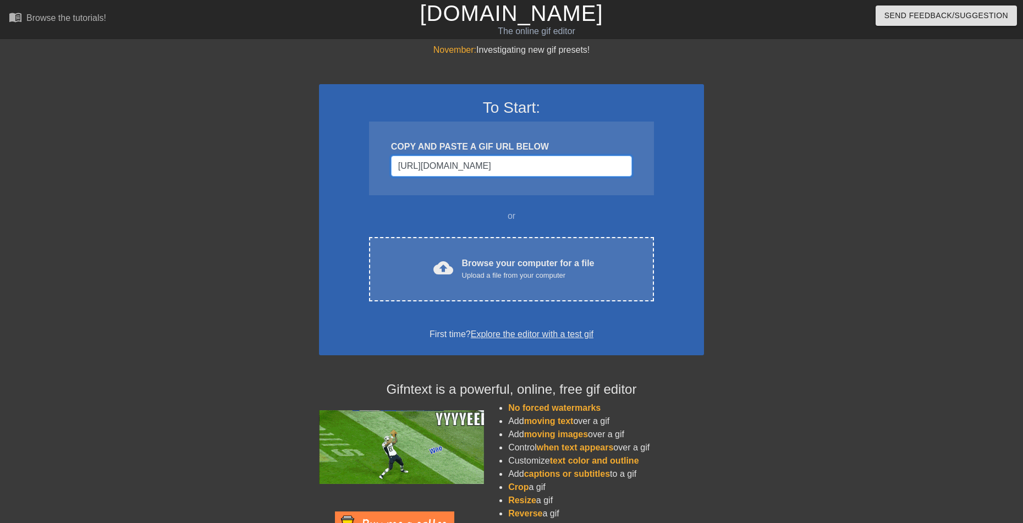
scroll to position [0, 64]
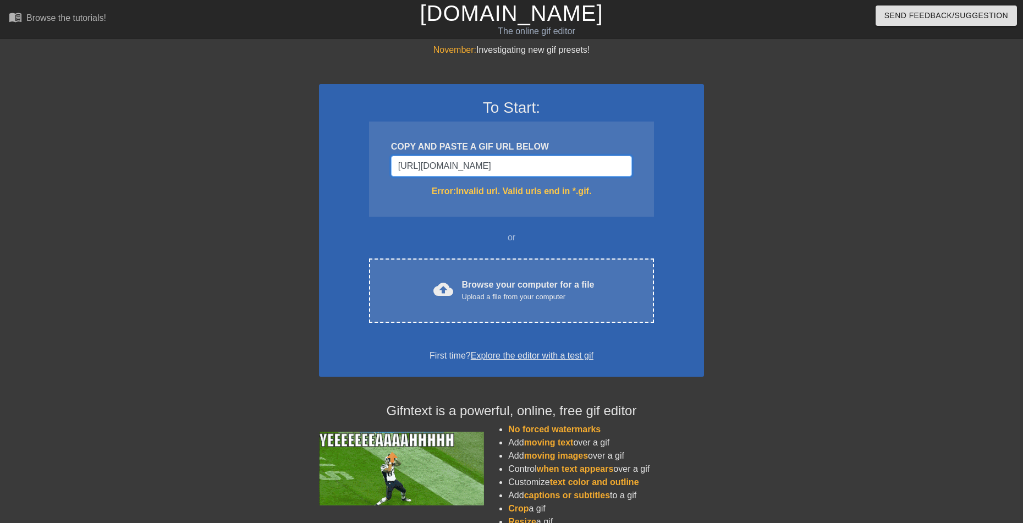
type input "[URL][DOMAIN_NAME][DOMAIN_NAME]"
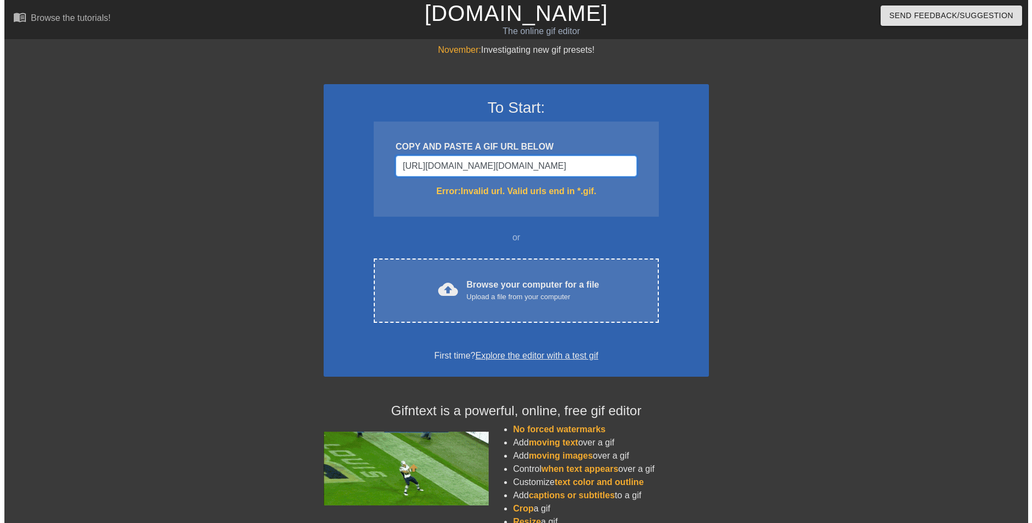
scroll to position [0, 73]
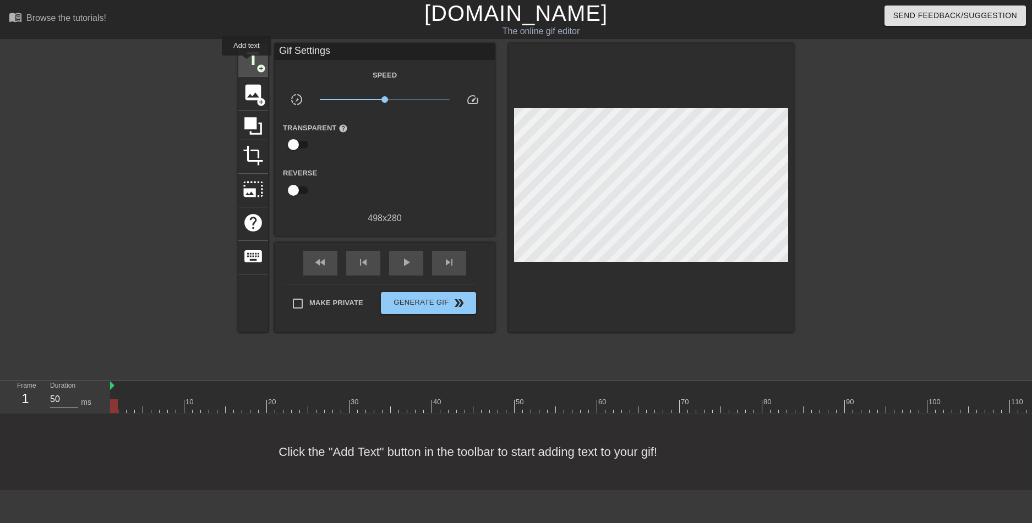
click at [248, 59] on span "title" at bounding box center [253, 58] width 21 height 21
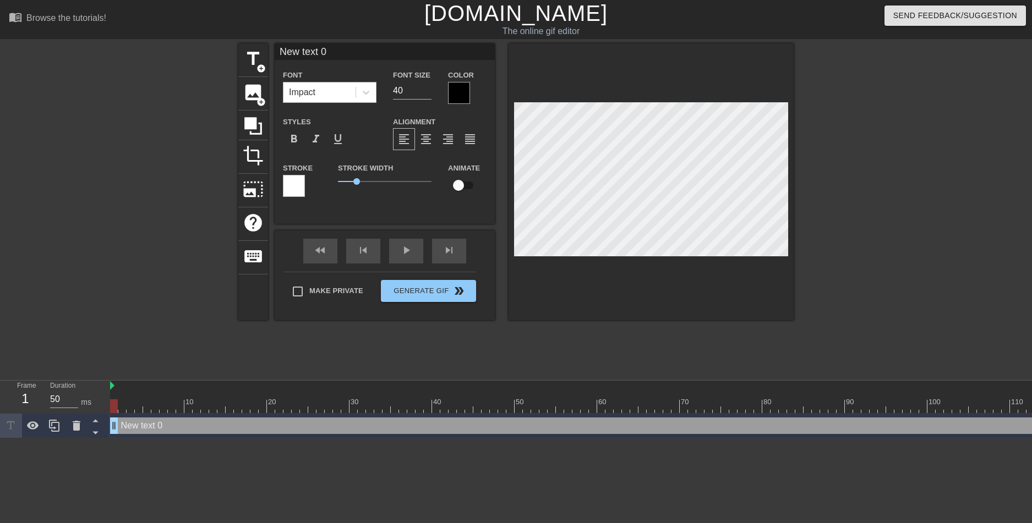
click at [347, 88] on div "Impact" at bounding box center [319, 93] width 72 height 20
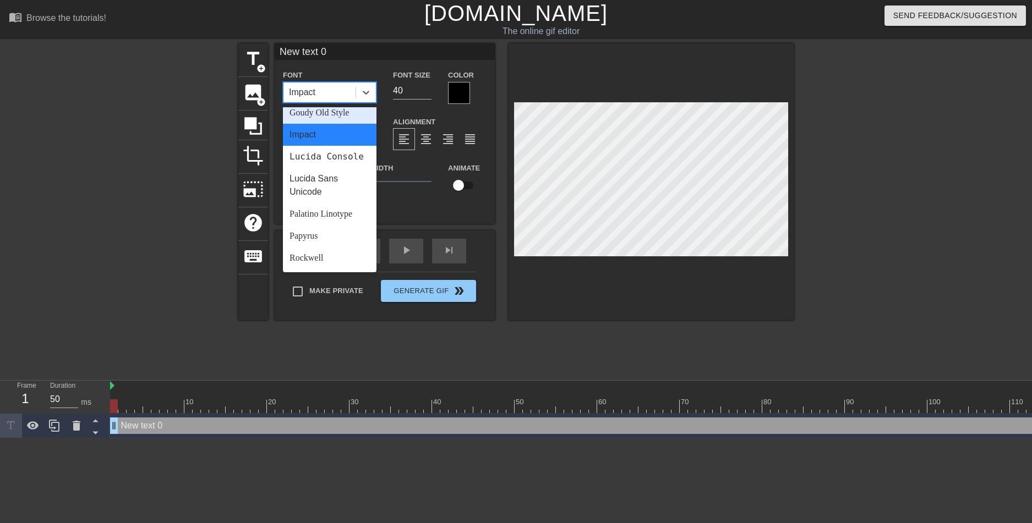
scroll to position [275, 0]
click at [308, 134] on div "Impact" at bounding box center [330, 131] width 94 height 22
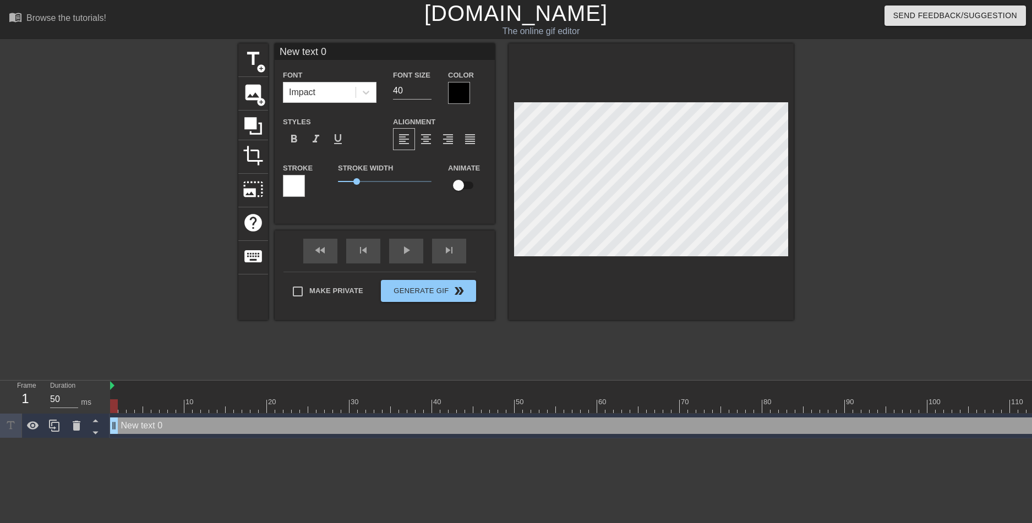
scroll to position [2, 1]
type input "="
type textarea "="
type input "m"
type textarea "m"
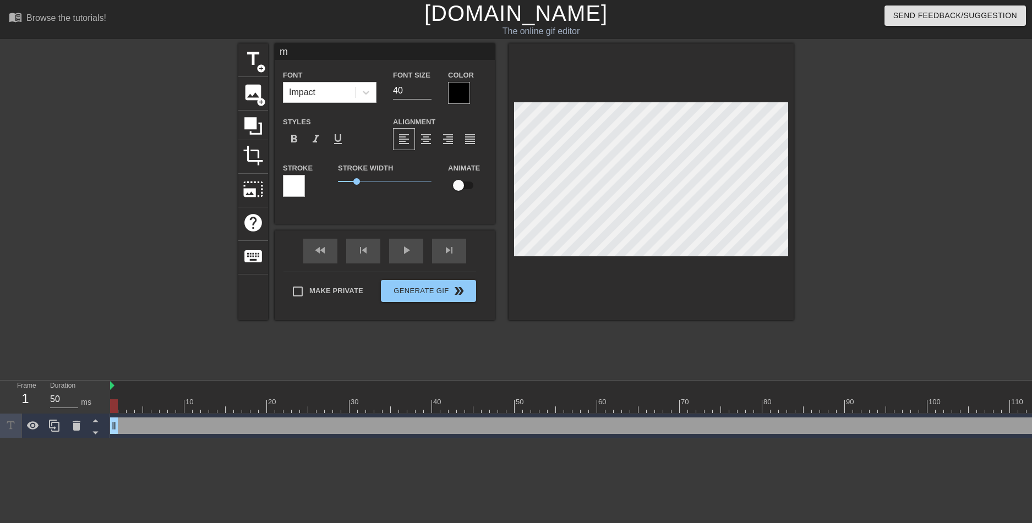
type input "me"
type textarea "me"
type input "me"
type textarea "me"
type input "me w"
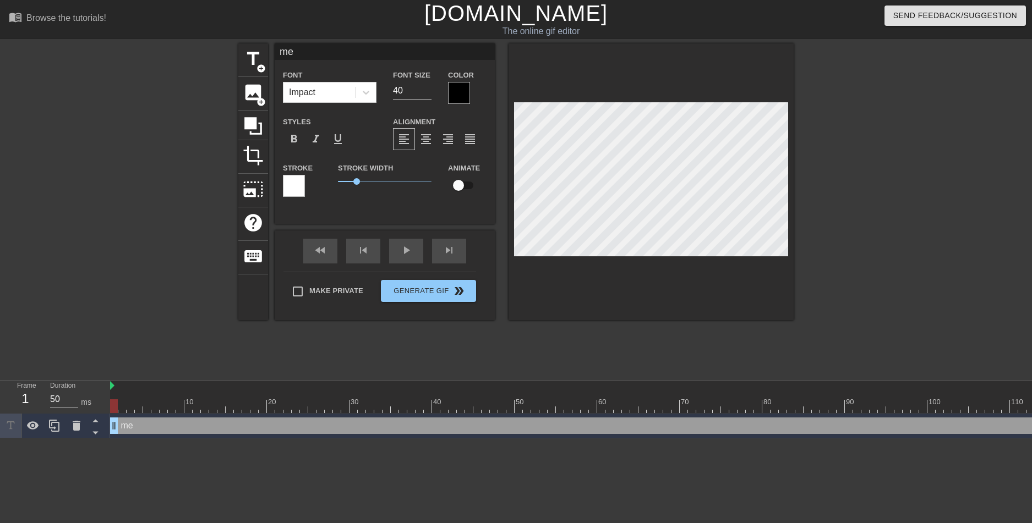
type textarea "me w"
type input "me wh"
type textarea "me wh"
type input "me whe"
type textarea "me whe"
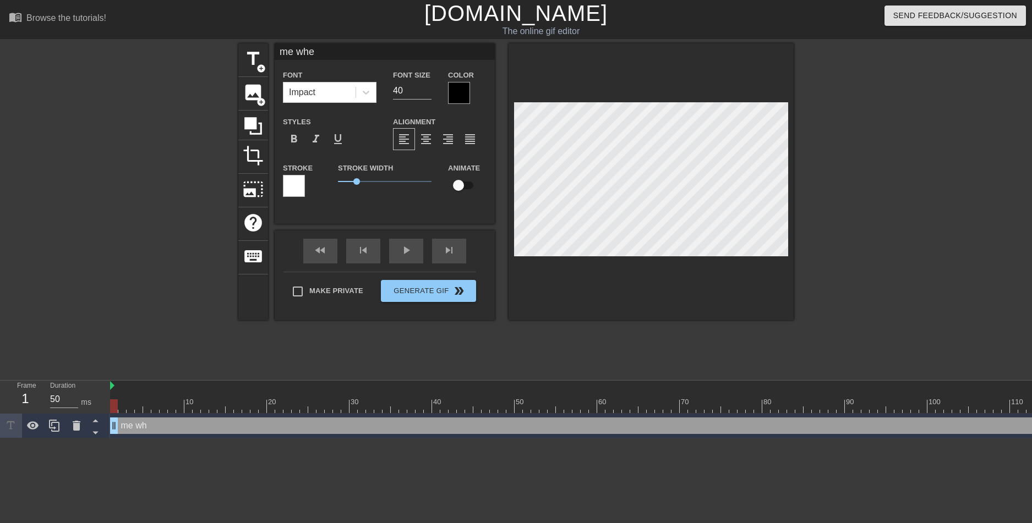
type input "me when"
type textarea "me when"
type input "me when"
type textarea "me when"
type input "me when i"
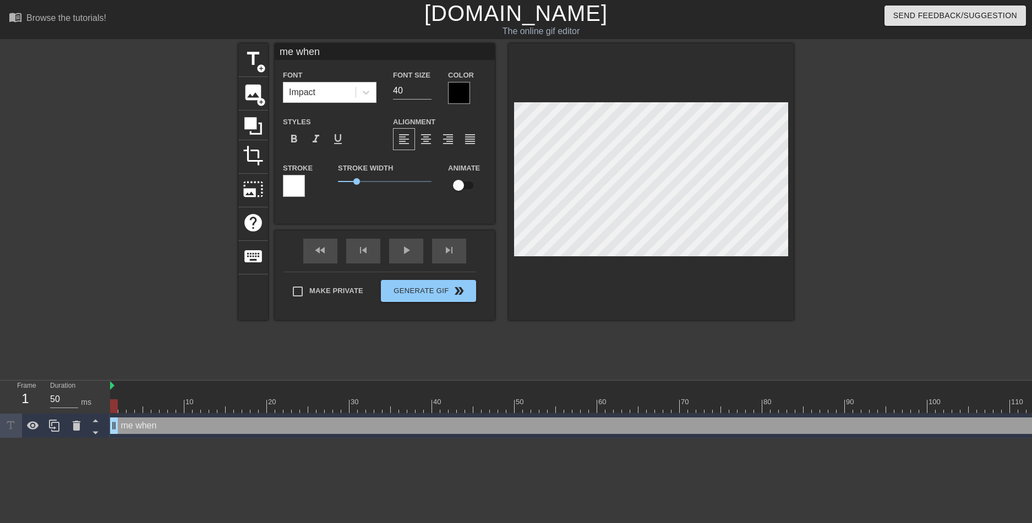
type textarea "me when i"
type input "me when i"
type textarea "me when i"
type input "me when i s"
type textarea "me when i s"
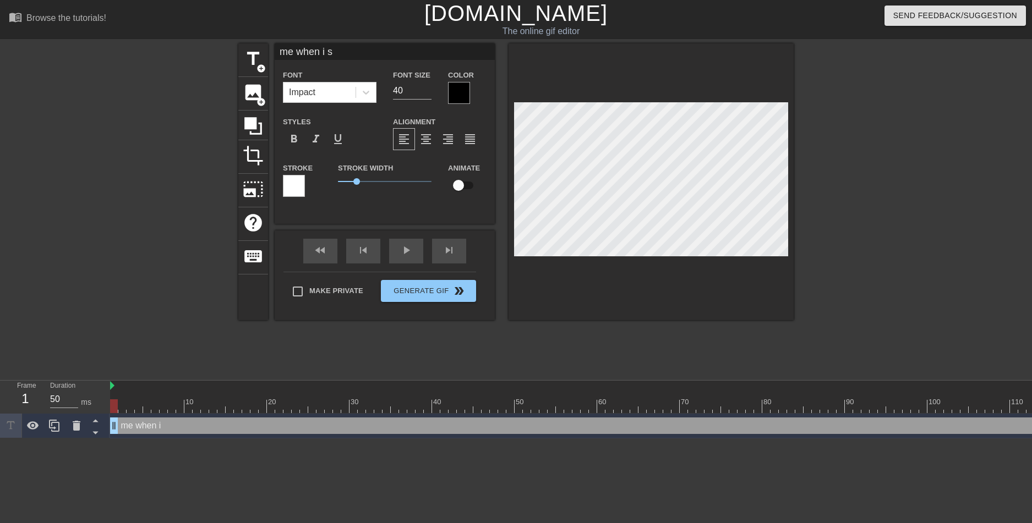
type input "me when i se"
type textarea "me when i se"
type input "me when i see"
type textarea "me when i see"
type input "me when i see"
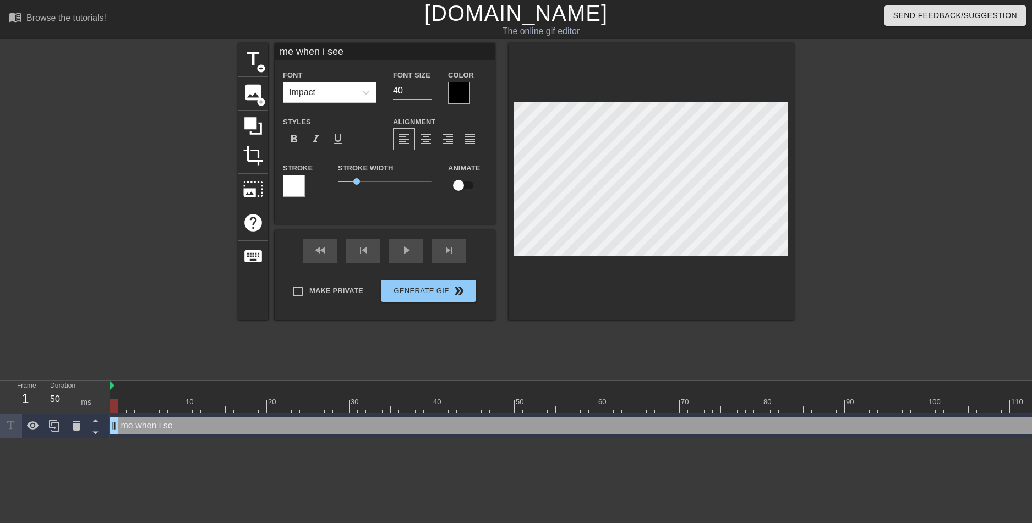
type textarea "me when i see"
type input "me when i see l"
type textarea "me when i see l"
type input "me when i see le"
type textarea "me when i see le"
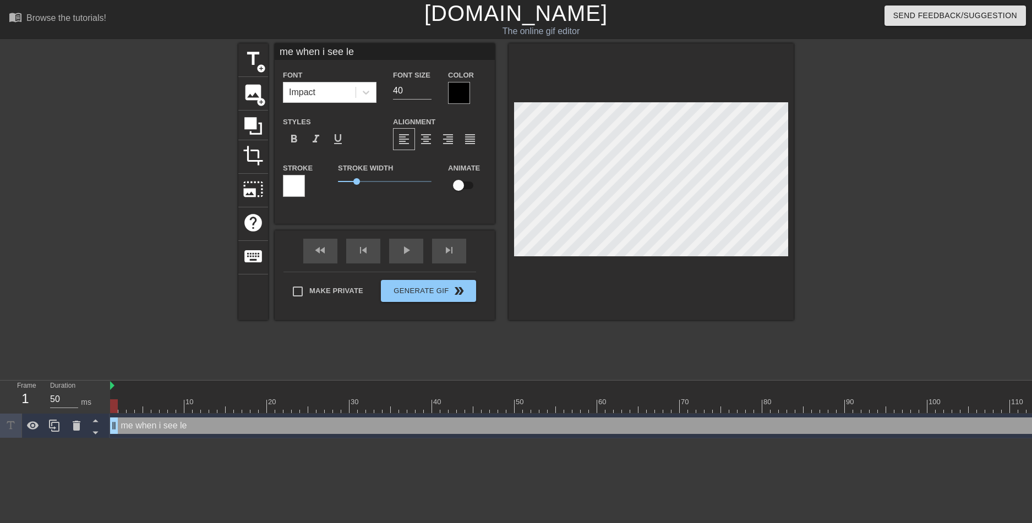
scroll to position [2, 4]
type input "me when i see [PERSON_NAME]"
type textarea "me when i see [PERSON_NAME]"
type input "me when i see [PERSON_NAME]:"
type textarea "me when i see [PERSON_NAME]:"
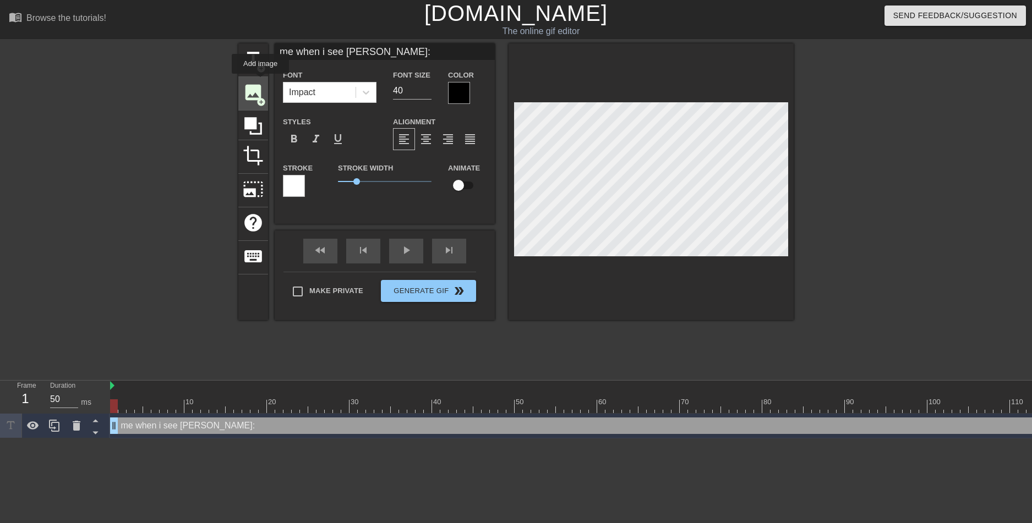
click at [256, 88] on span "image" at bounding box center [253, 92] width 21 height 21
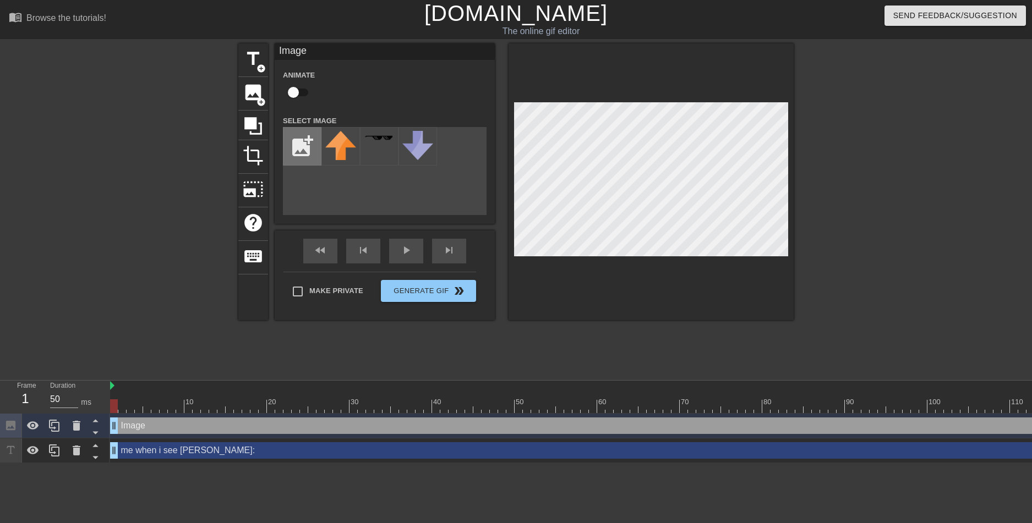
click at [313, 149] on input "file" at bounding box center [301, 146] width 37 height 37
type input "C:\fakepath\download (6).jpg"
click at [357, 143] on div at bounding box center [340, 146] width 39 height 39
click at [823, 185] on div "title add_circle image add_circle crop photo_size_select_large help keyboard Im…" at bounding box center [516, 208] width 1032 height 330
click at [479, 184] on div "title add_circle image add_circle crop photo_size_select_large help keyboard Im…" at bounding box center [515, 181] width 555 height 277
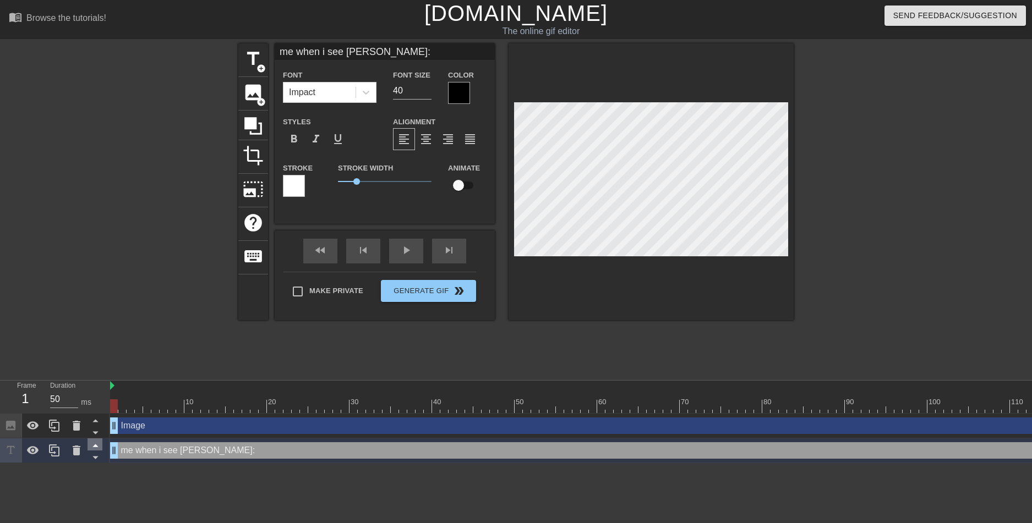
click at [96, 447] on icon at bounding box center [95, 446] width 6 height 3
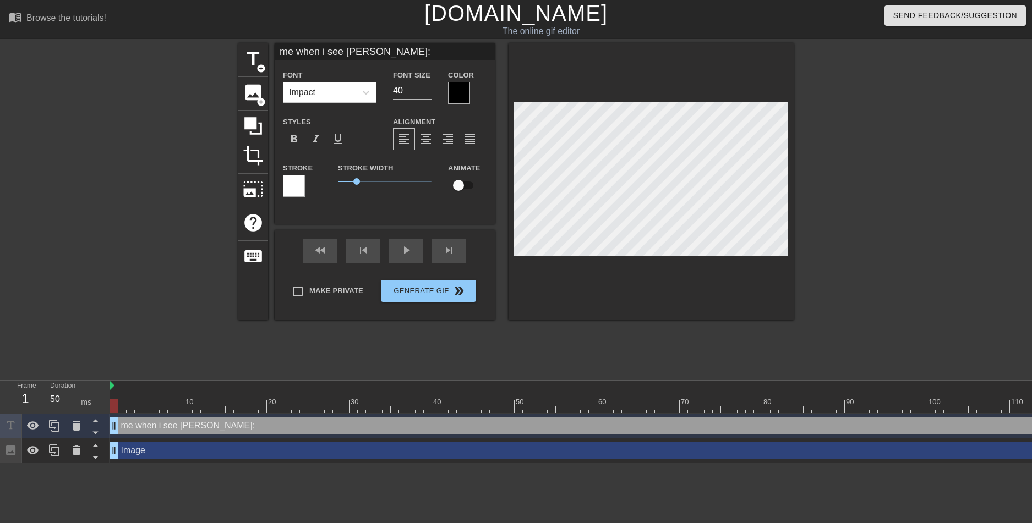
click at [801, 98] on div "title add_circle image add_circle crop photo_size_select_large help keyboard me…" at bounding box center [516, 208] width 1032 height 330
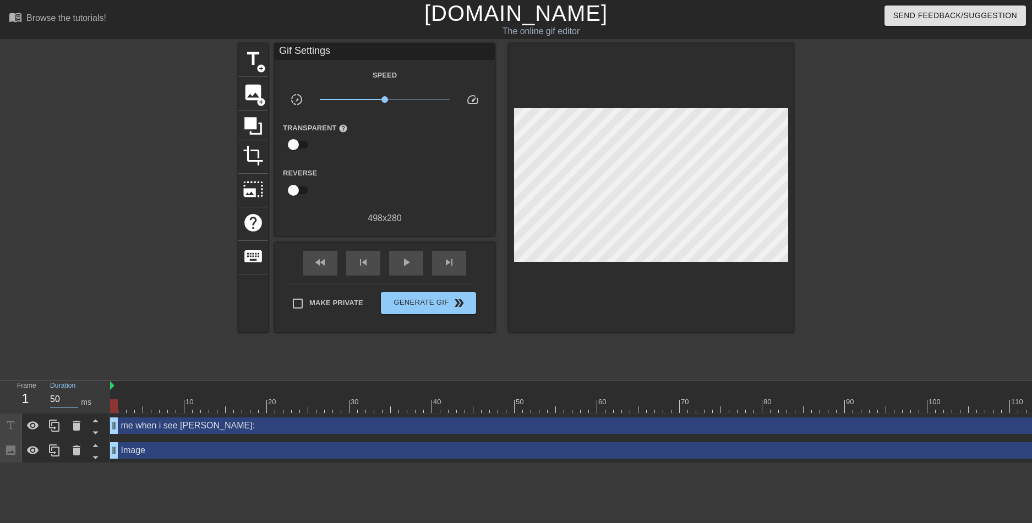
click at [62, 402] on input "50" at bounding box center [64, 400] width 28 height 18
click at [106, 453] on div at bounding box center [97, 450] width 21 height 24
click at [104, 453] on div at bounding box center [97, 450] width 21 height 24
click at [105, 419] on div at bounding box center [97, 426] width 21 height 24
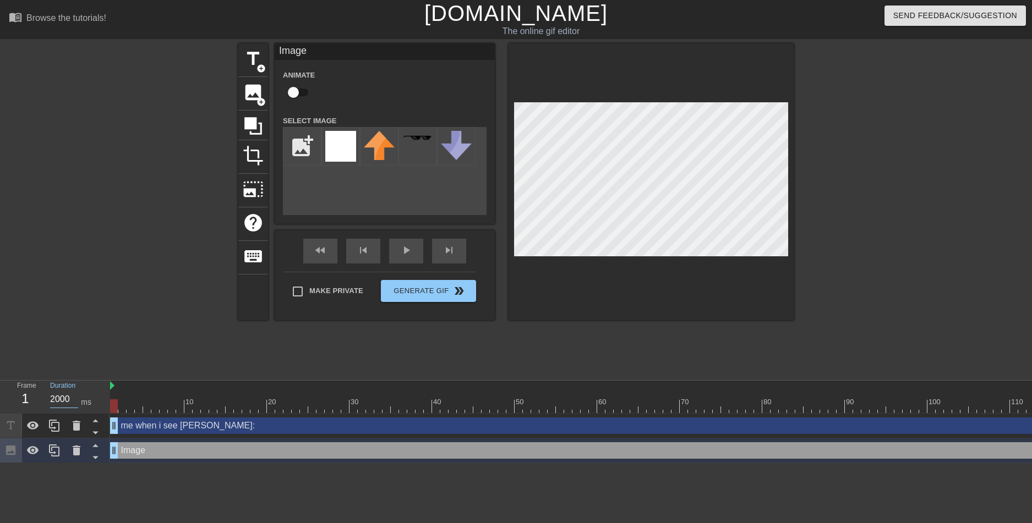
click at [53, 394] on input "20000" at bounding box center [64, 400] width 28 height 18
type input "20000"
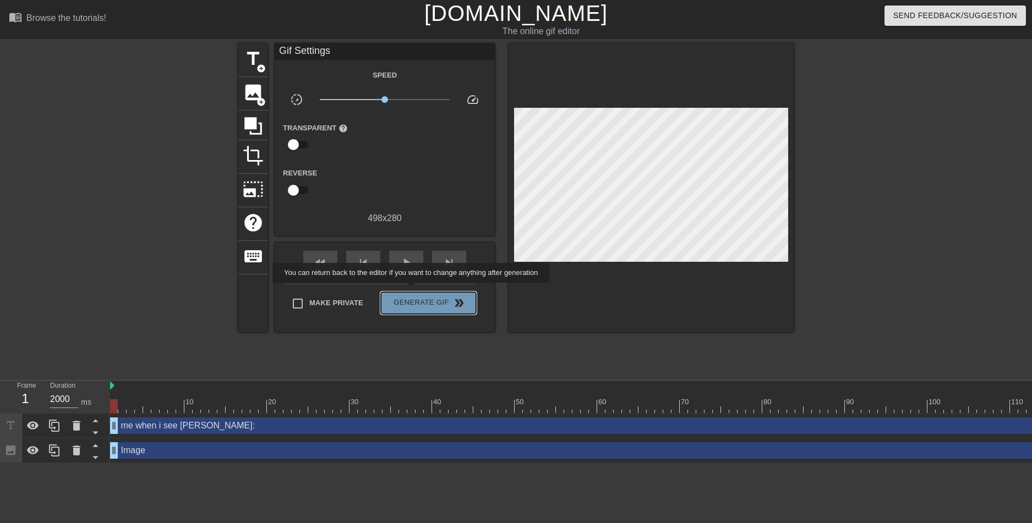
click at [412, 292] on button "Generate Gif double_arrow" at bounding box center [428, 303] width 95 height 22
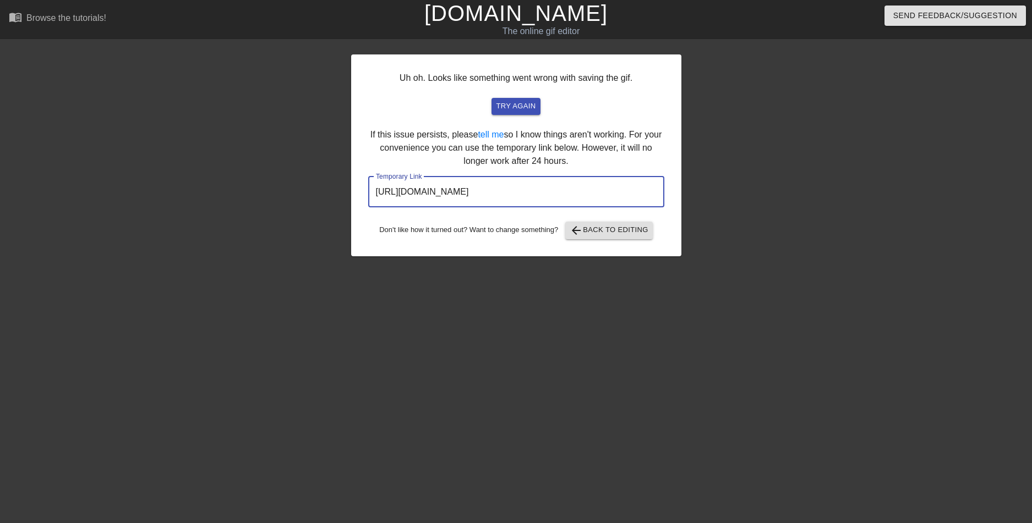
drag, startPoint x: 603, startPoint y: 189, endPoint x: 265, endPoint y: 174, distance: 338.1
click at [265, 174] on div "Uh oh. Looks like something went wrong with saving the gif. try again If this i…" at bounding box center [516, 208] width 1032 height 330
